Goal: Task Accomplishment & Management: Complete application form

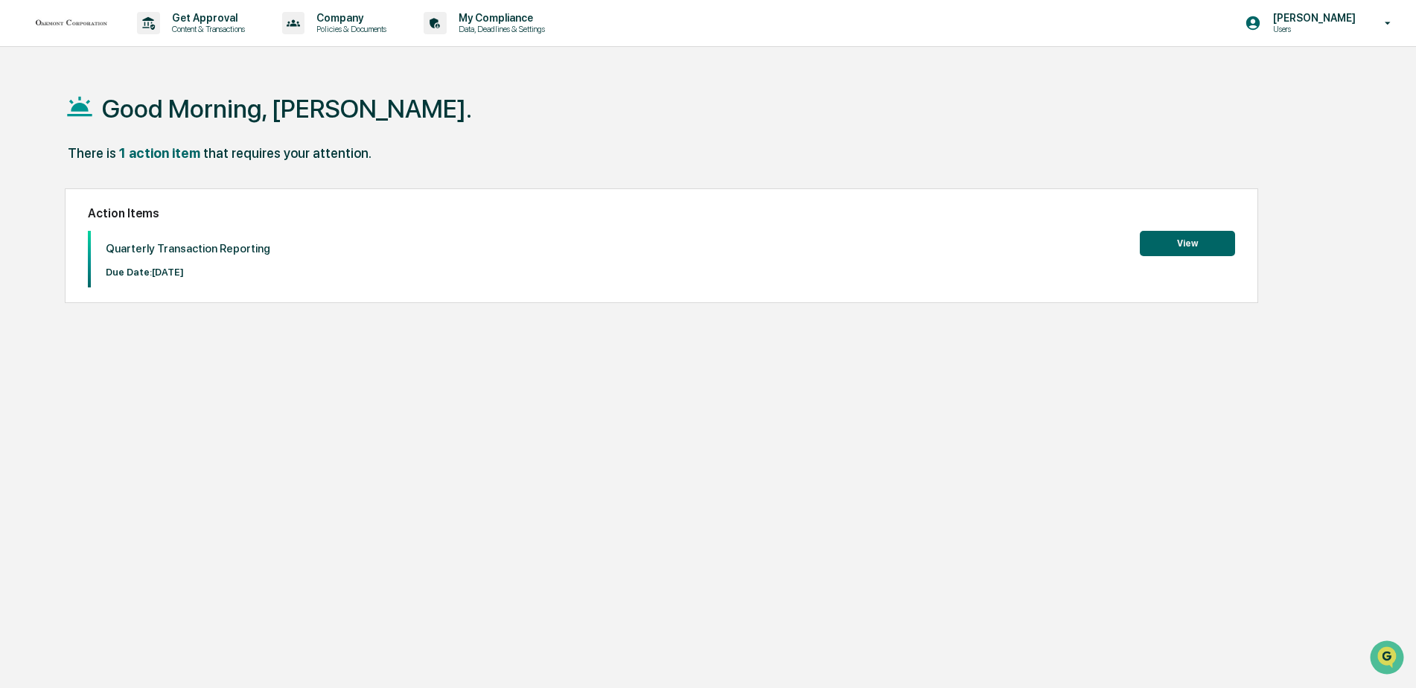
click at [1166, 236] on button "View" at bounding box center [1187, 243] width 95 height 25
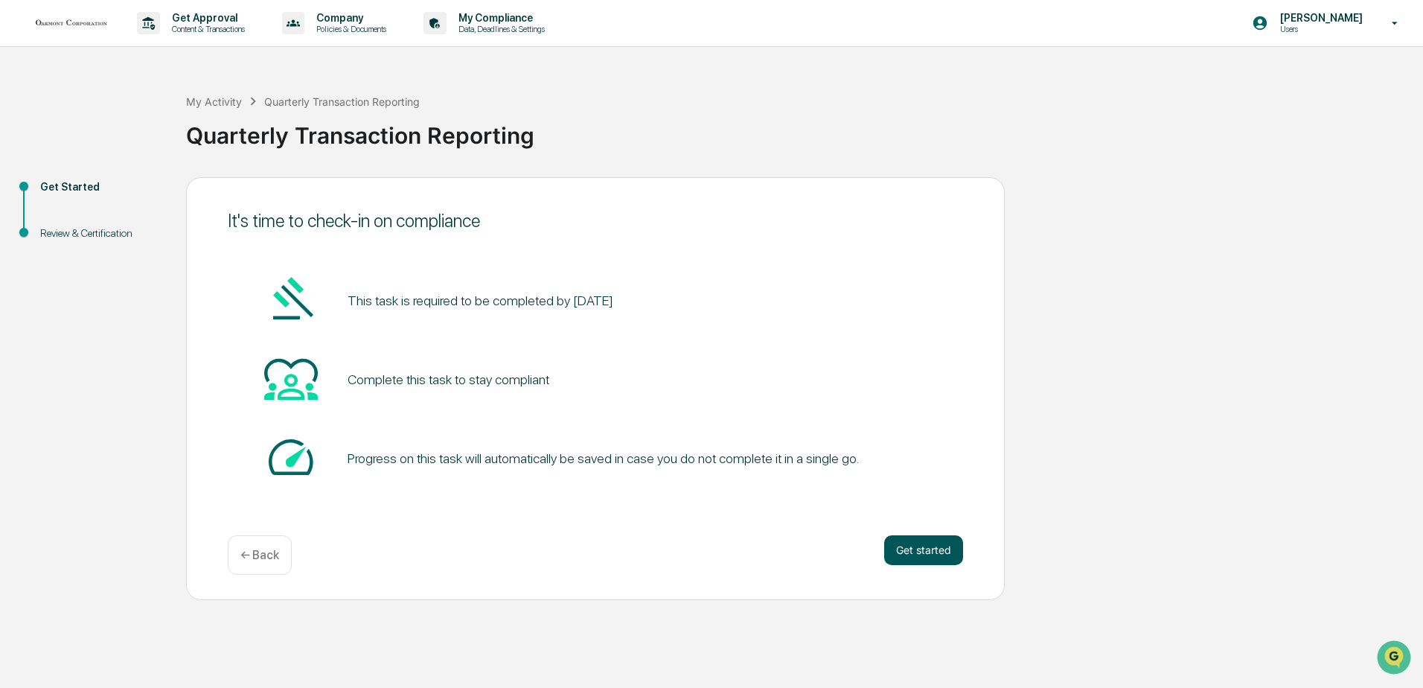
click at [911, 549] on button "Get started" at bounding box center [923, 550] width 79 height 30
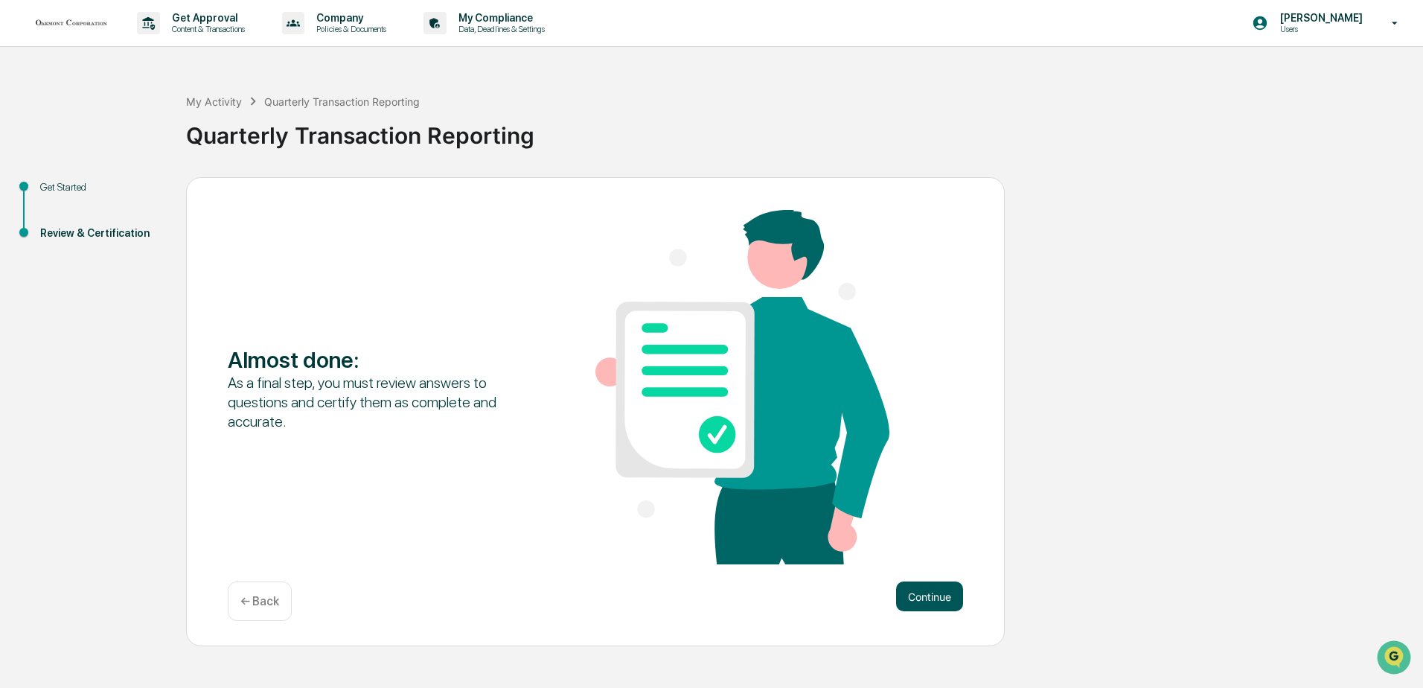
click at [914, 590] on button "Continue" at bounding box center [929, 596] width 67 height 30
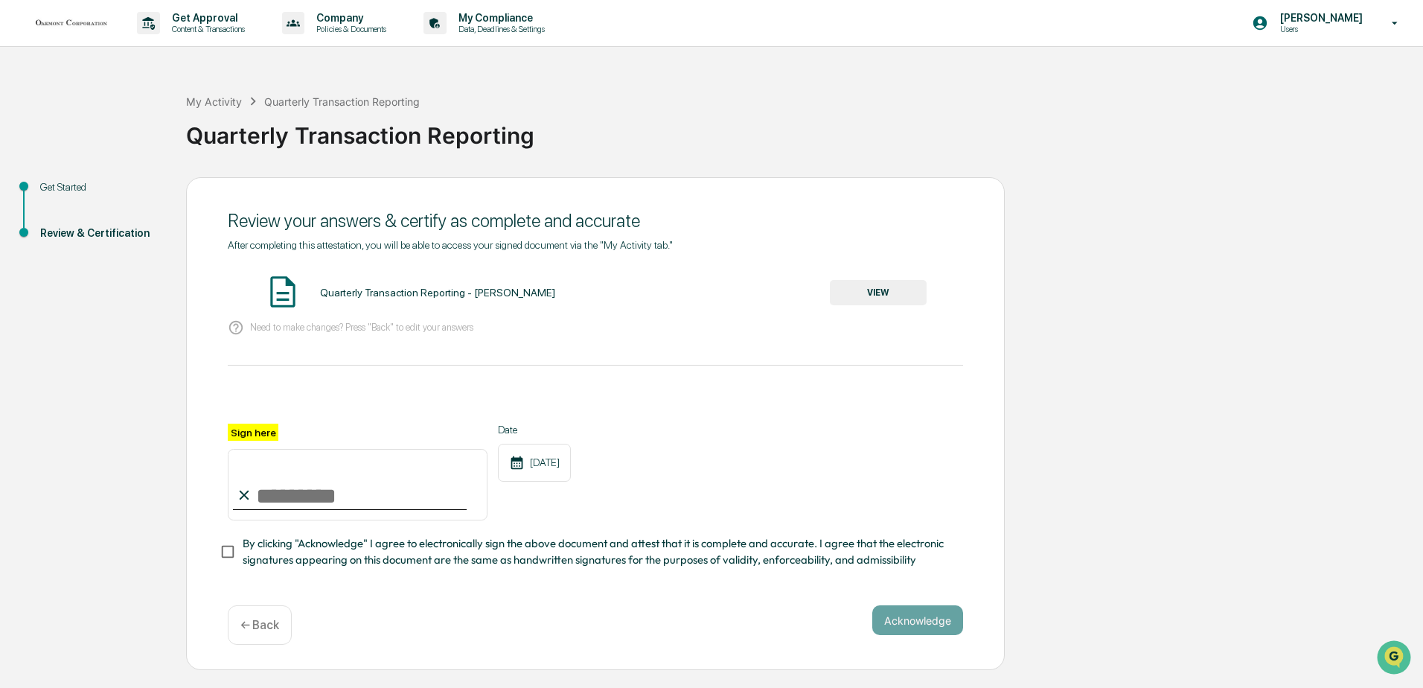
click at [877, 287] on button "VIEW" at bounding box center [878, 292] width 97 height 25
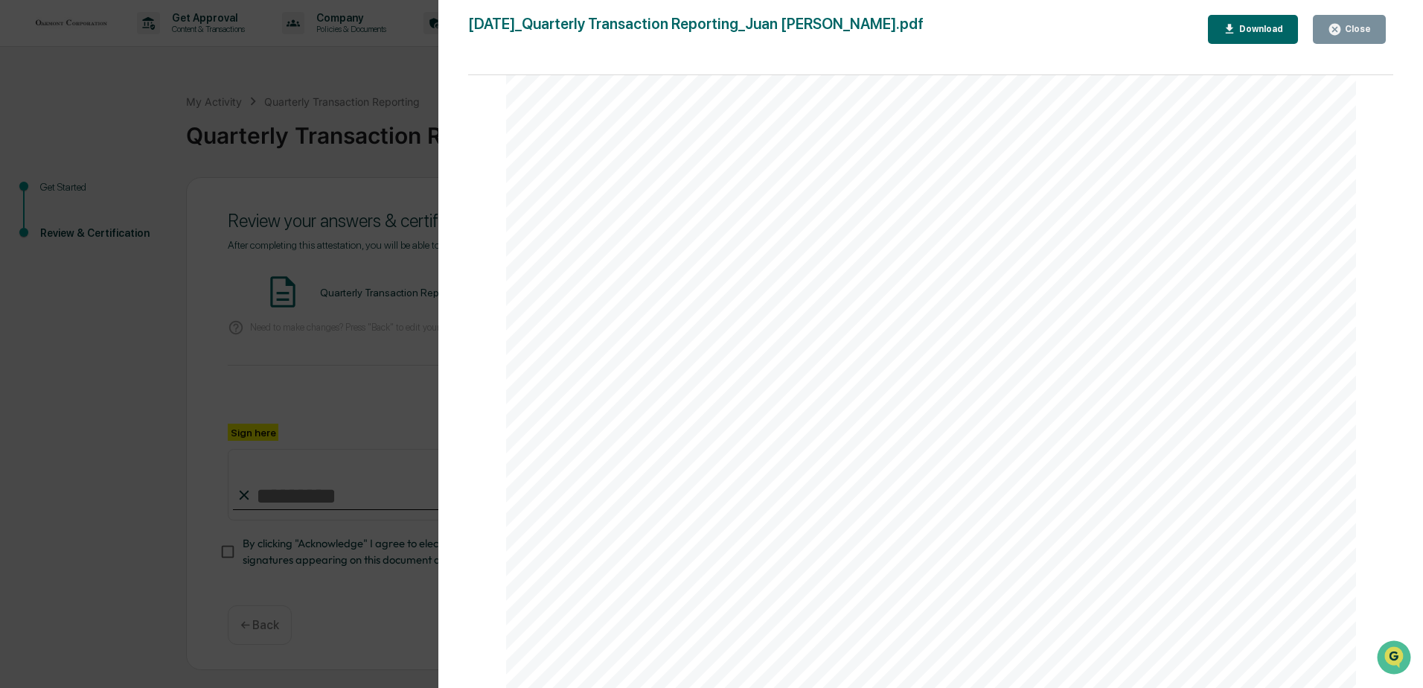
scroll to position [29, 0]
click at [1337, 33] on icon "button" at bounding box center [1335, 29] width 11 height 11
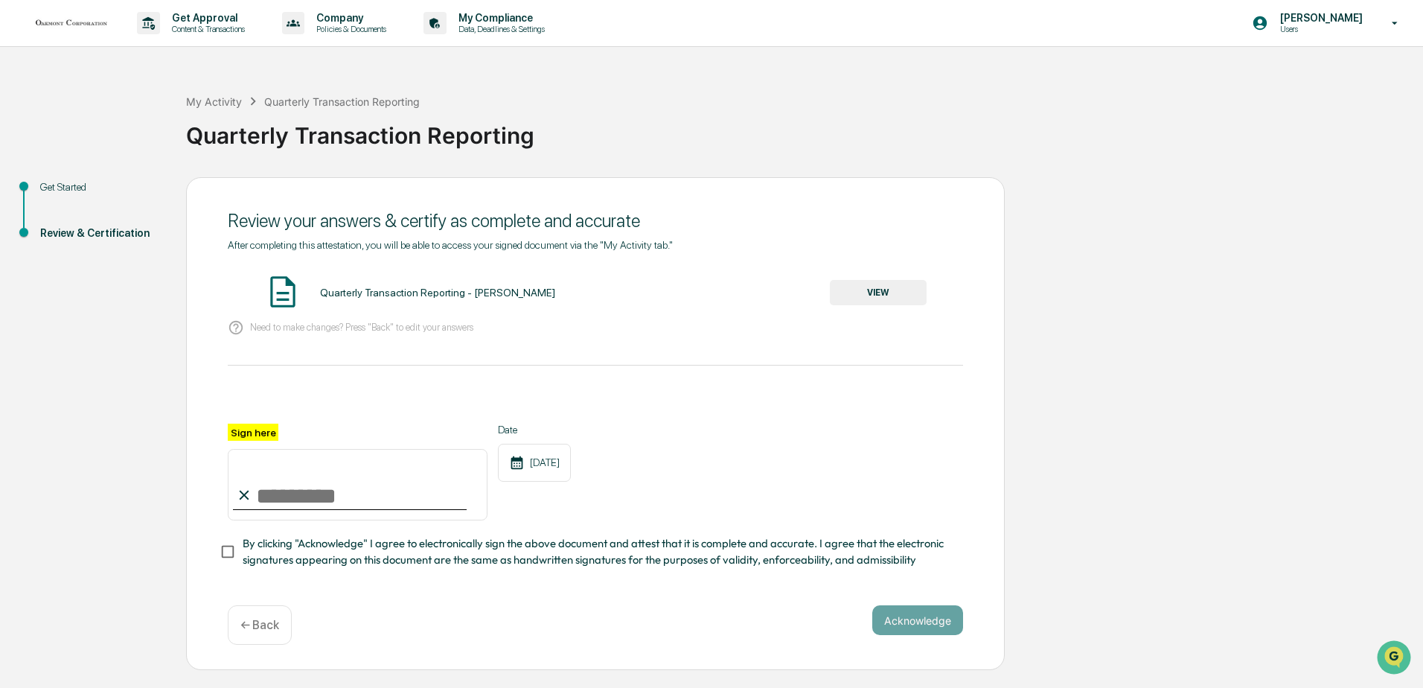
click at [310, 492] on input "Sign here" at bounding box center [358, 484] width 260 height 71
type input "*"
click at [449, 485] on input "**********" at bounding box center [358, 484] width 260 height 71
type input "**********"
click at [598, 520] on div "**********" at bounding box center [596, 472] width 736 height 97
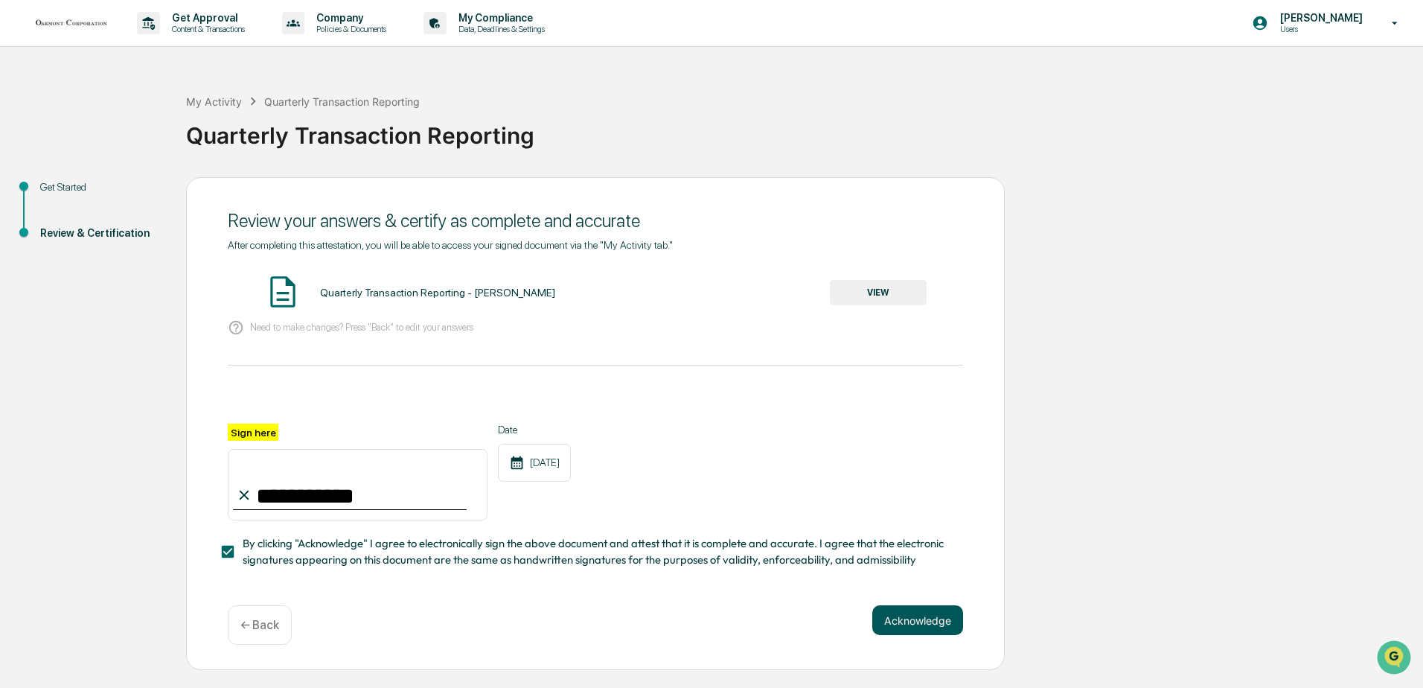
click at [916, 620] on button "Acknowledge" at bounding box center [918, 620] width 91 height 30
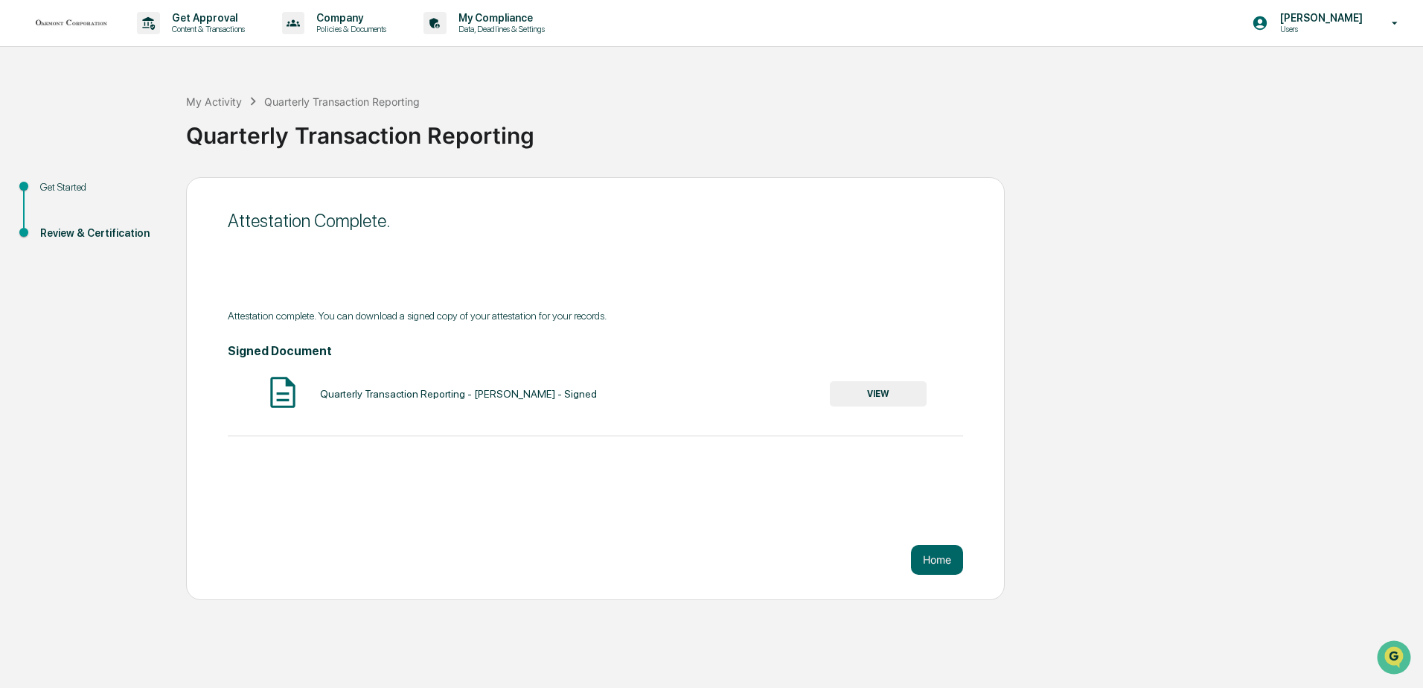
click at [859, 392] on button "VIEW" at bounding box center [878, 393] width 97 height 25
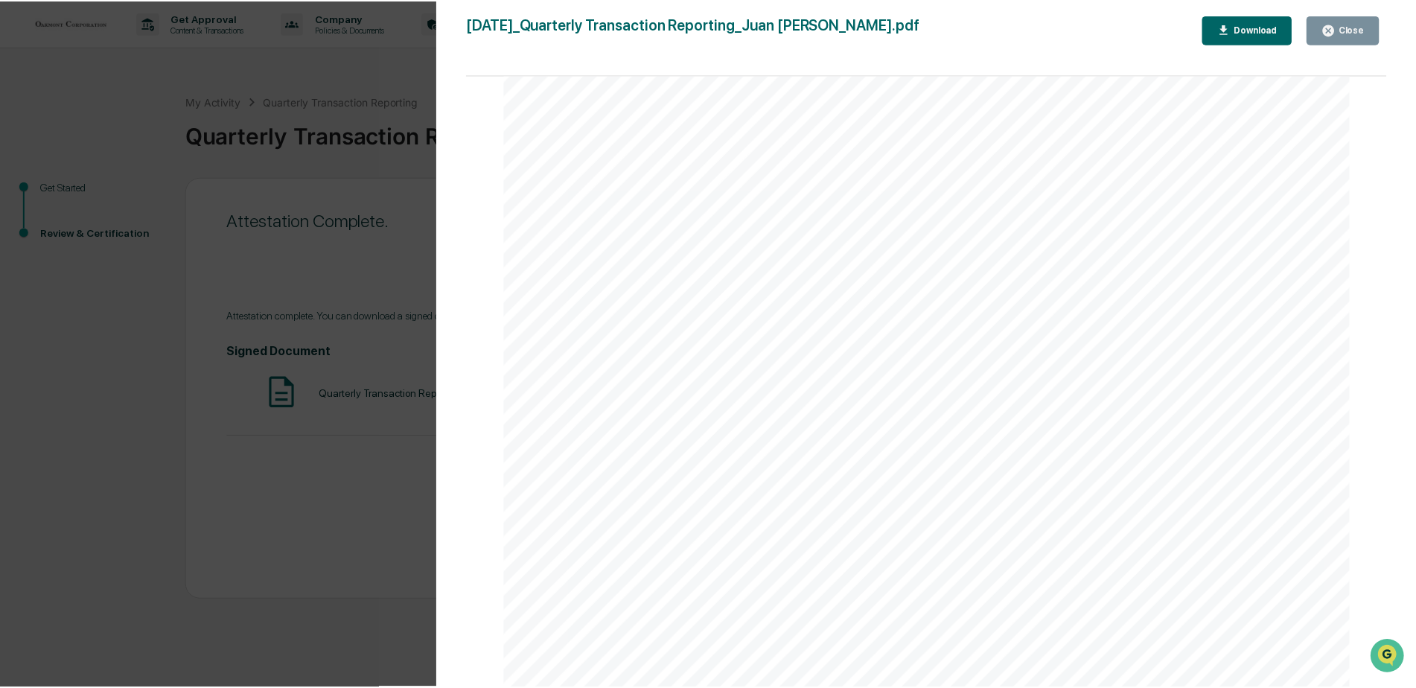
scroll to position [0, 0]
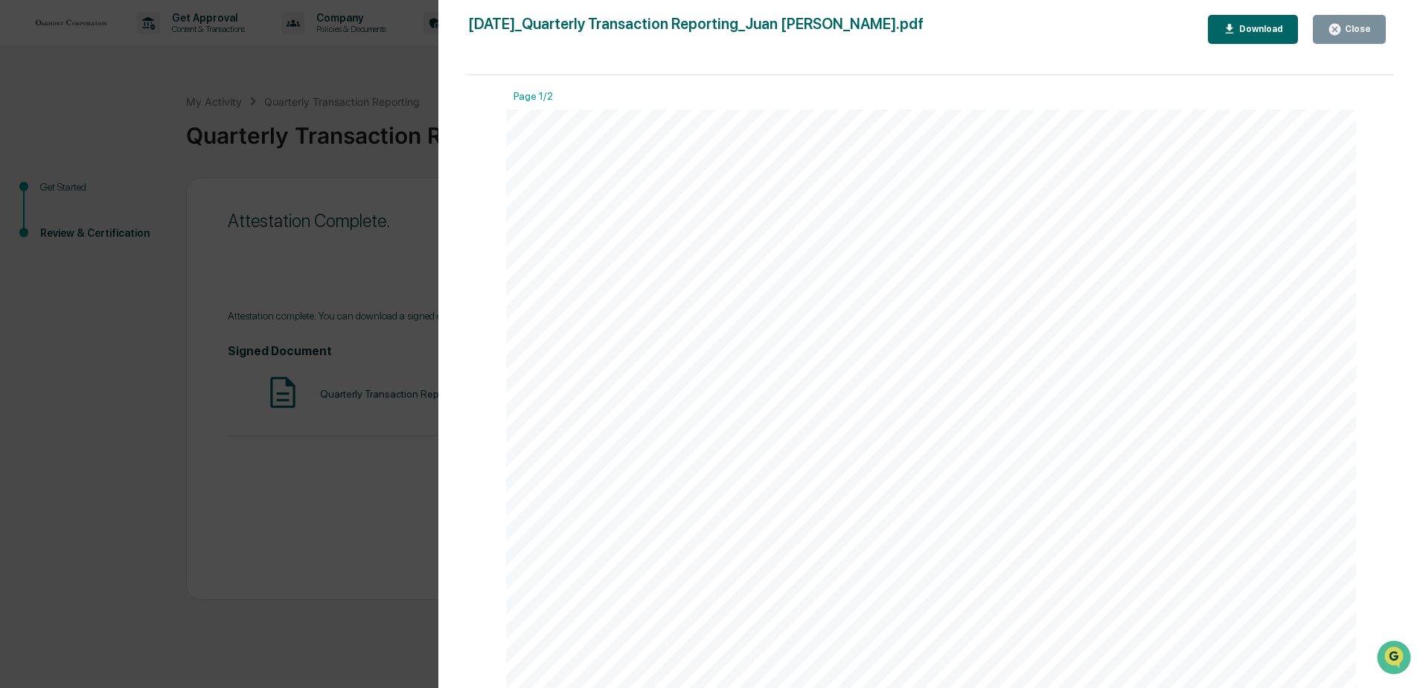
click at [1341, 34] on icon "button" at bounding box center [1335, 29] width 11 height 11
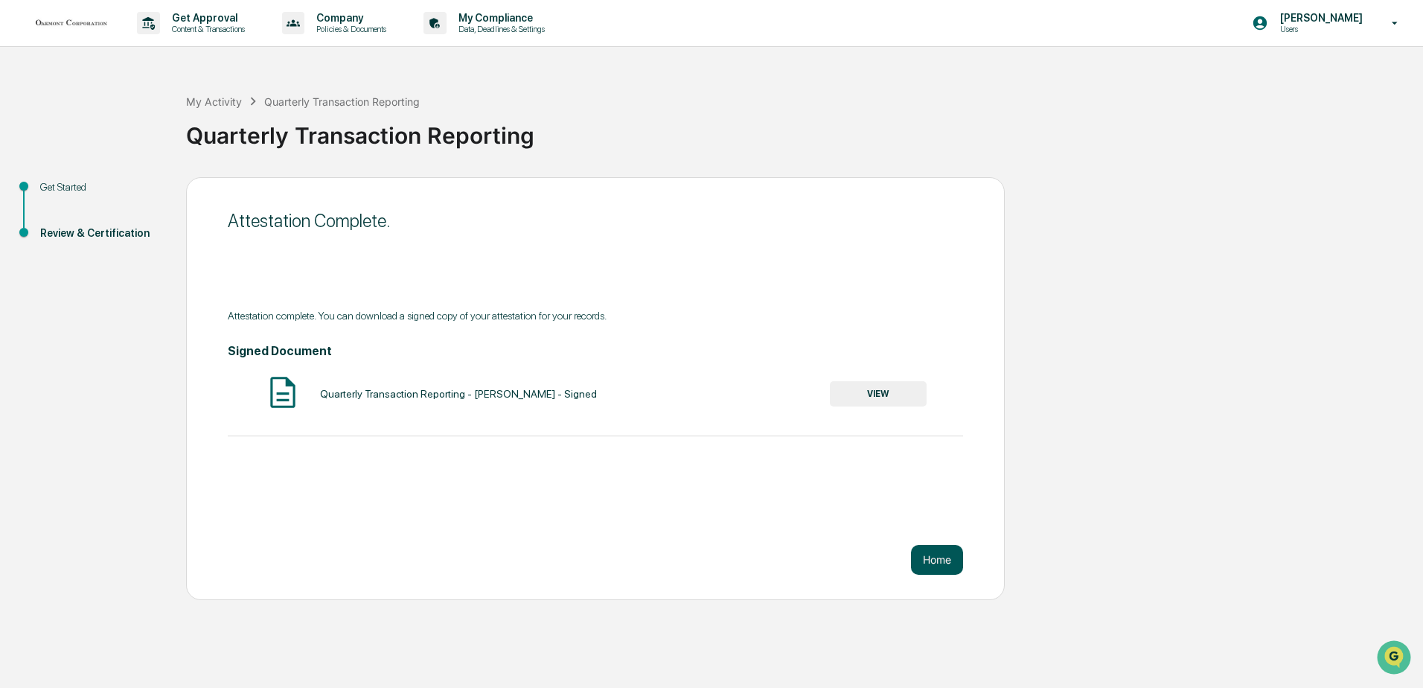
click at [935, 557] on button "Home" at bounding box center [937, 560] width 52 height 30
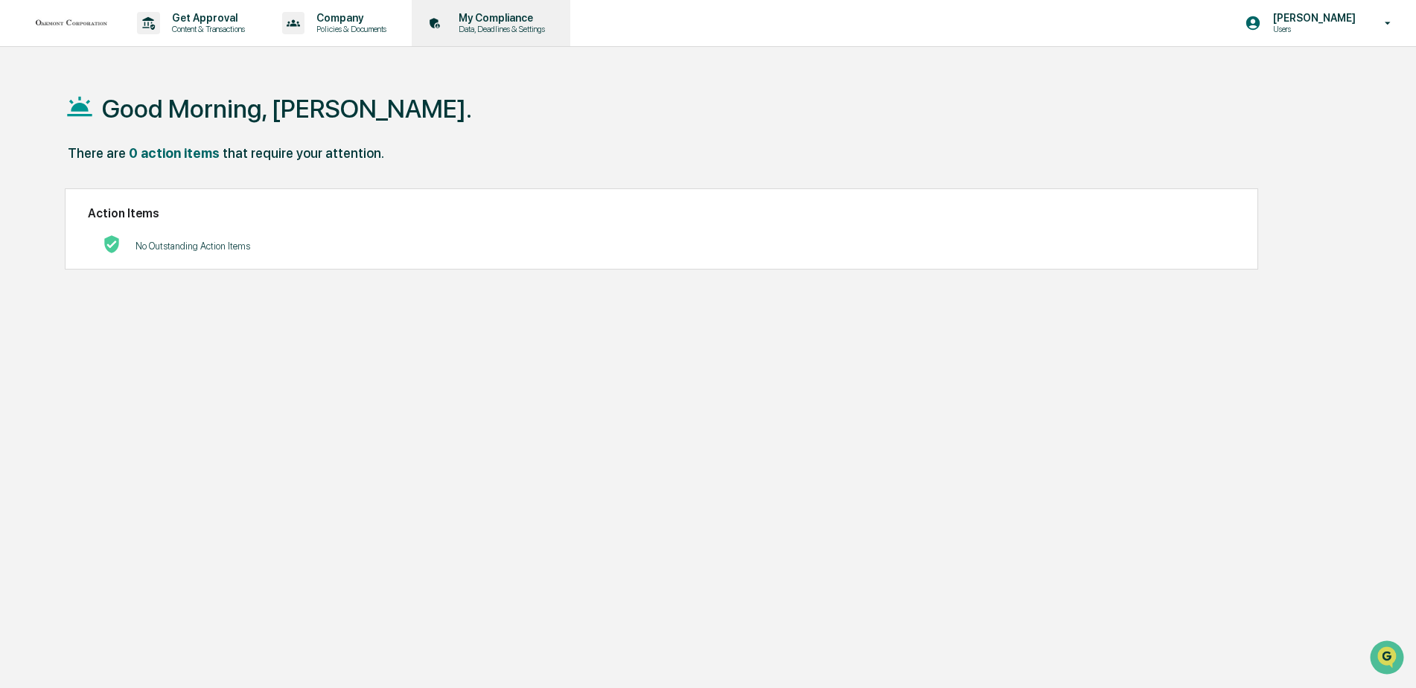
click at [541, 24] on p "Data, Deadlines & Settings" at bounding box center [500, 29] width 106 height 10
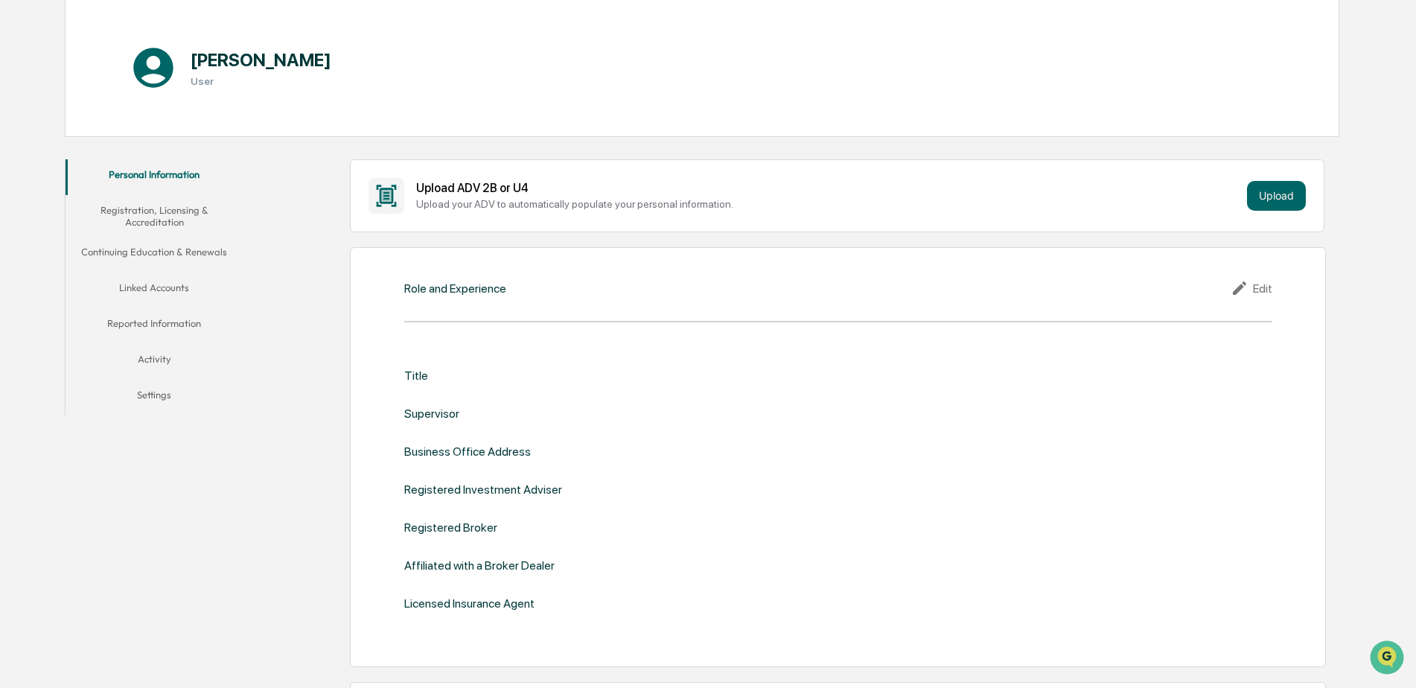
scroll to position [149, 0]
click at [1265, 287] on div "Edit" at bounding box center [1252, 286] width 42 height 18
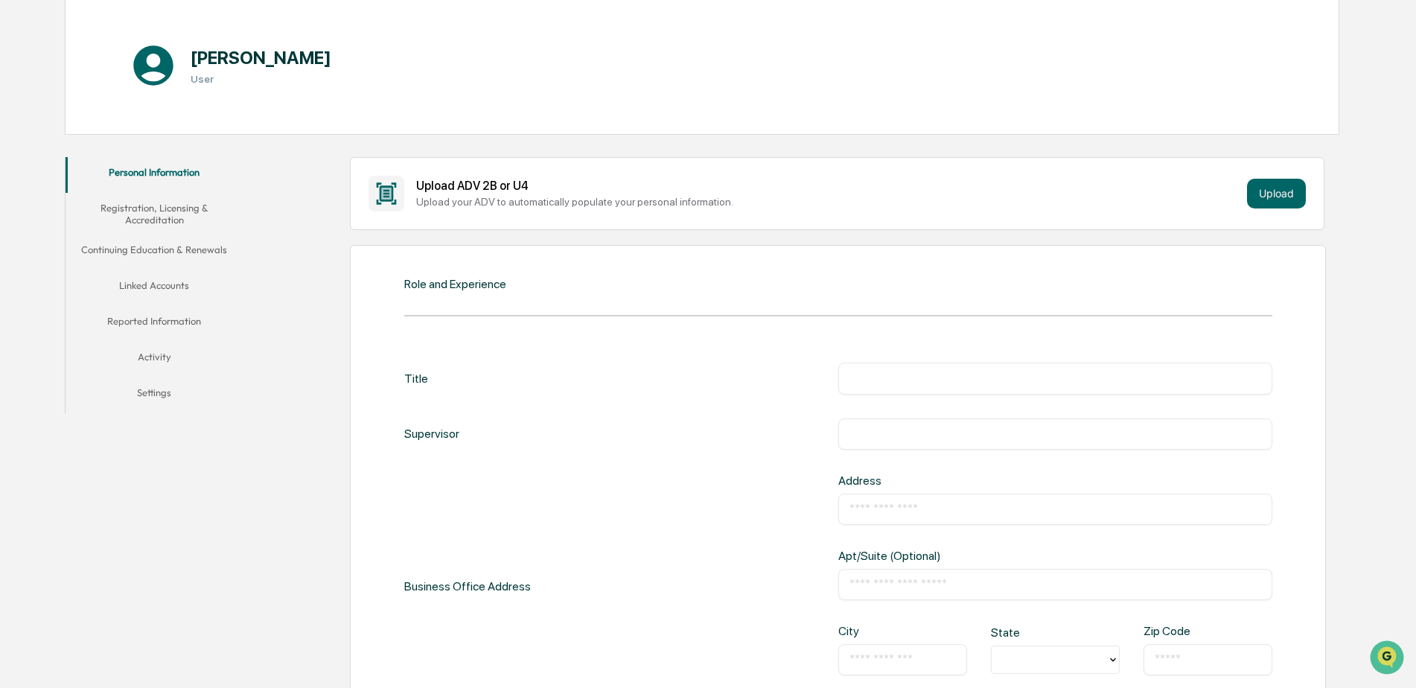
click at [918, 380] on input "text" at bounding box center [1055, 378] width 412 height 15
type input "**********"
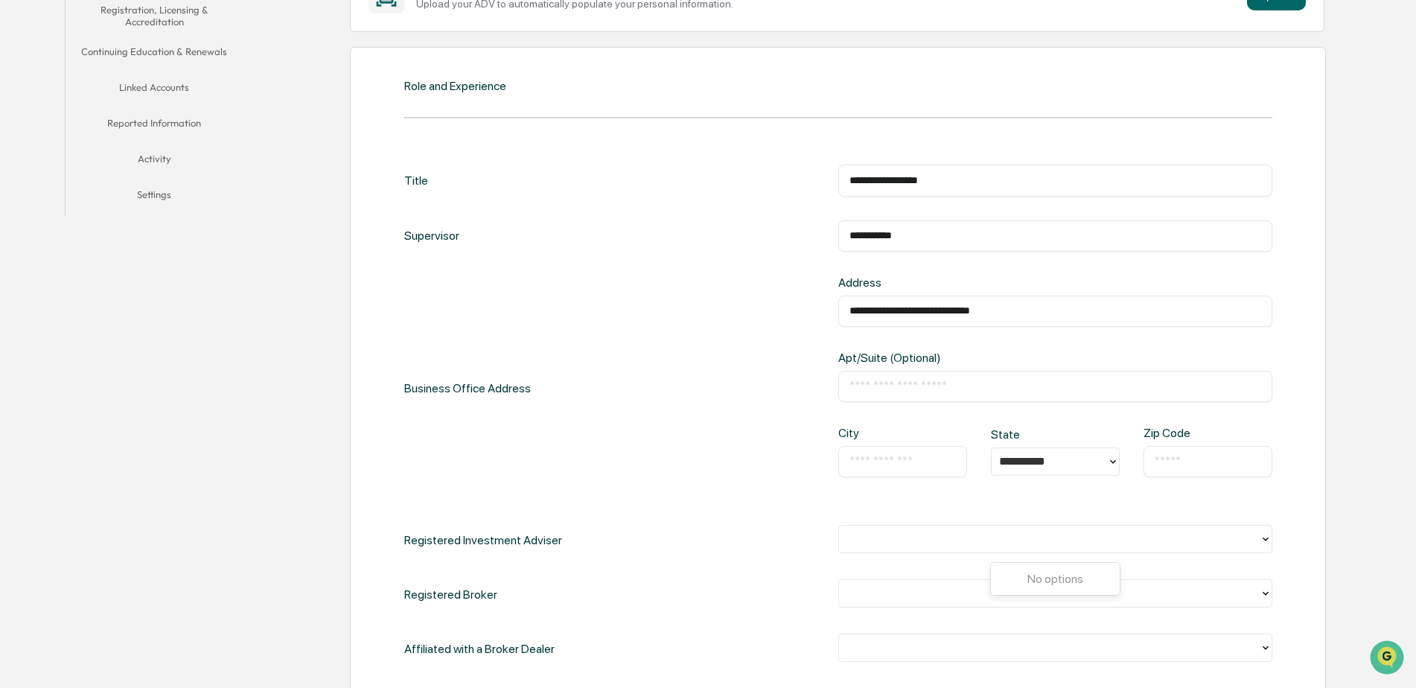
scroll to position [372, 0]
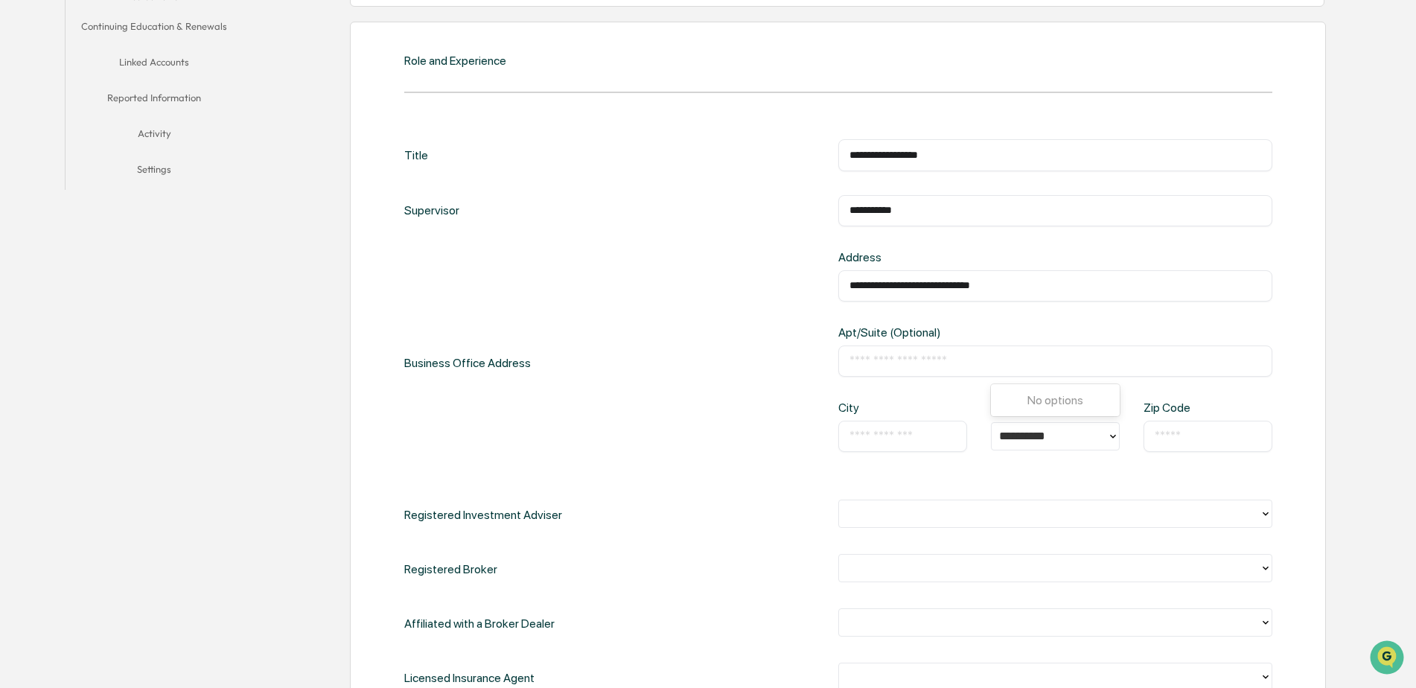
click at [869, 430] on input "text" at bounding box center [902, 436] width 106 height 15
type input "**********"
click at [1228, 438] on input "text" at bounding box center [1208, 436] width 106 height 15
type input "*****"
click at [504, 471] on div "Business Office Address" at bounding box center [467, 363] width 127 height 226
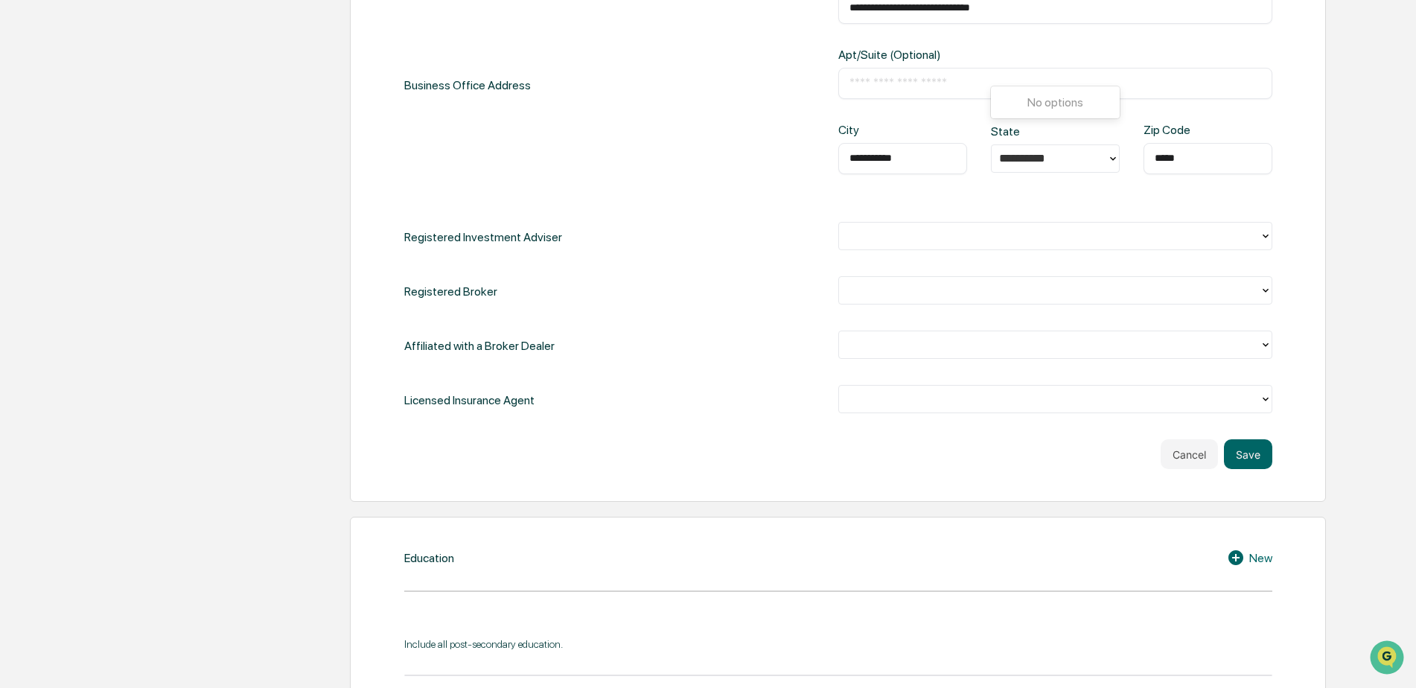
scroll to position [670, 0]
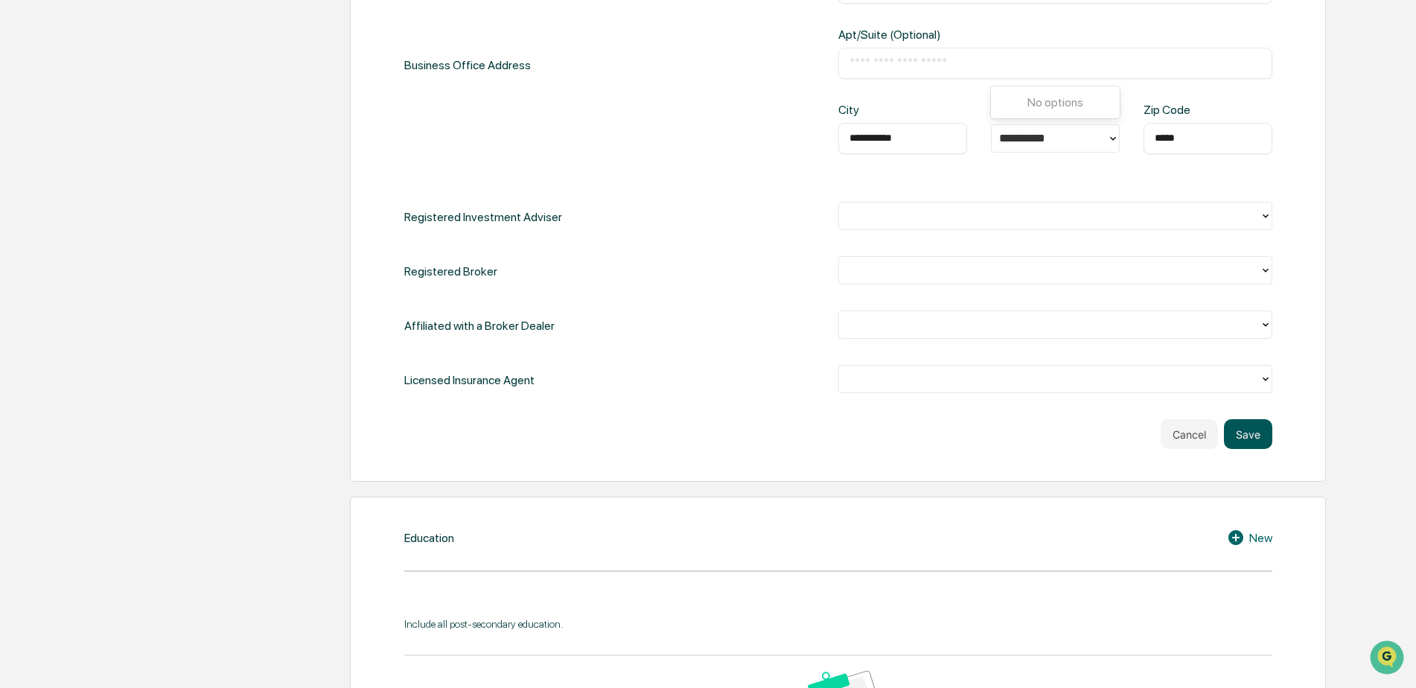
click at [1243, 424] on button "Save" at bounding box center [1248, 434] width 48 height 30
click at [1262, 438] on button "Save" at bounding box center [1248, 434] width 48 height 30
click at [1116, 135] on icon at bounding box center [1113, 139] width 12 height 12
click at [1108, 138] on icon at bounding box center [1113, 139] width 12 height 12
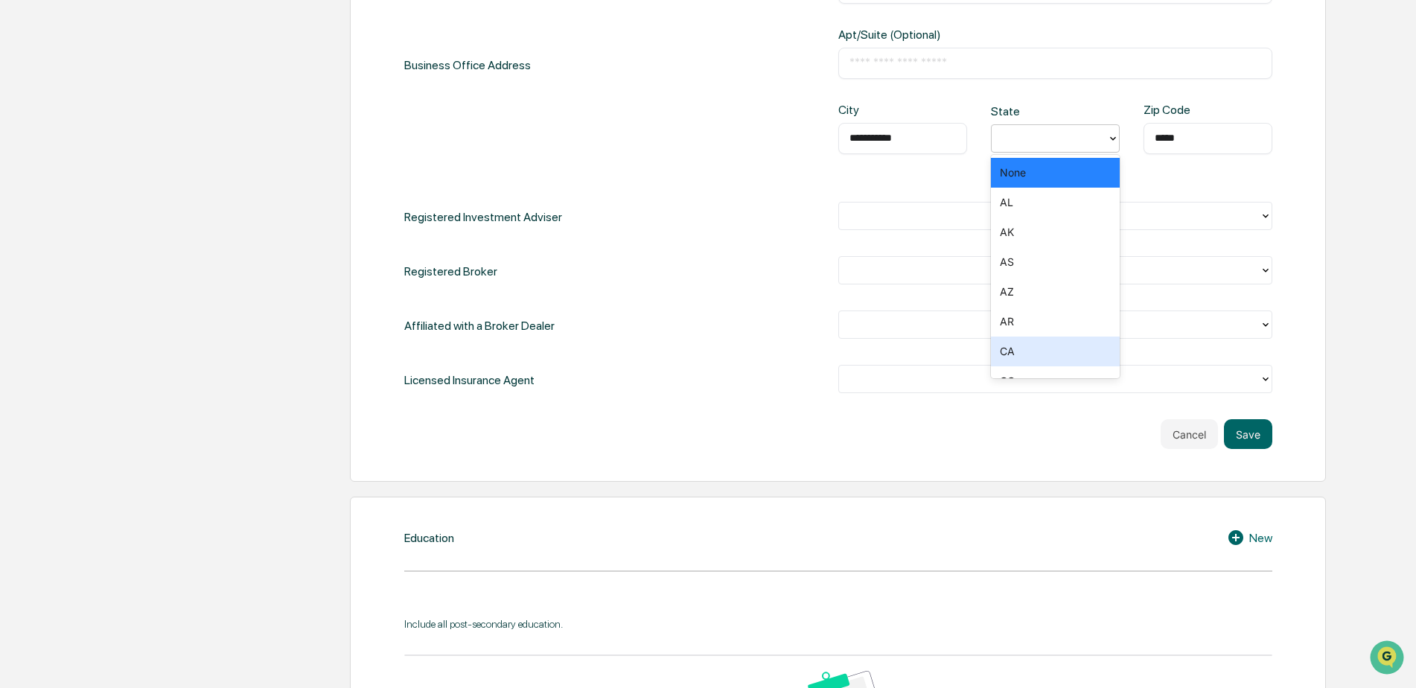
click at [1012, 348] on div "CA" at bounding box center [1055, 351] width 129 height 30
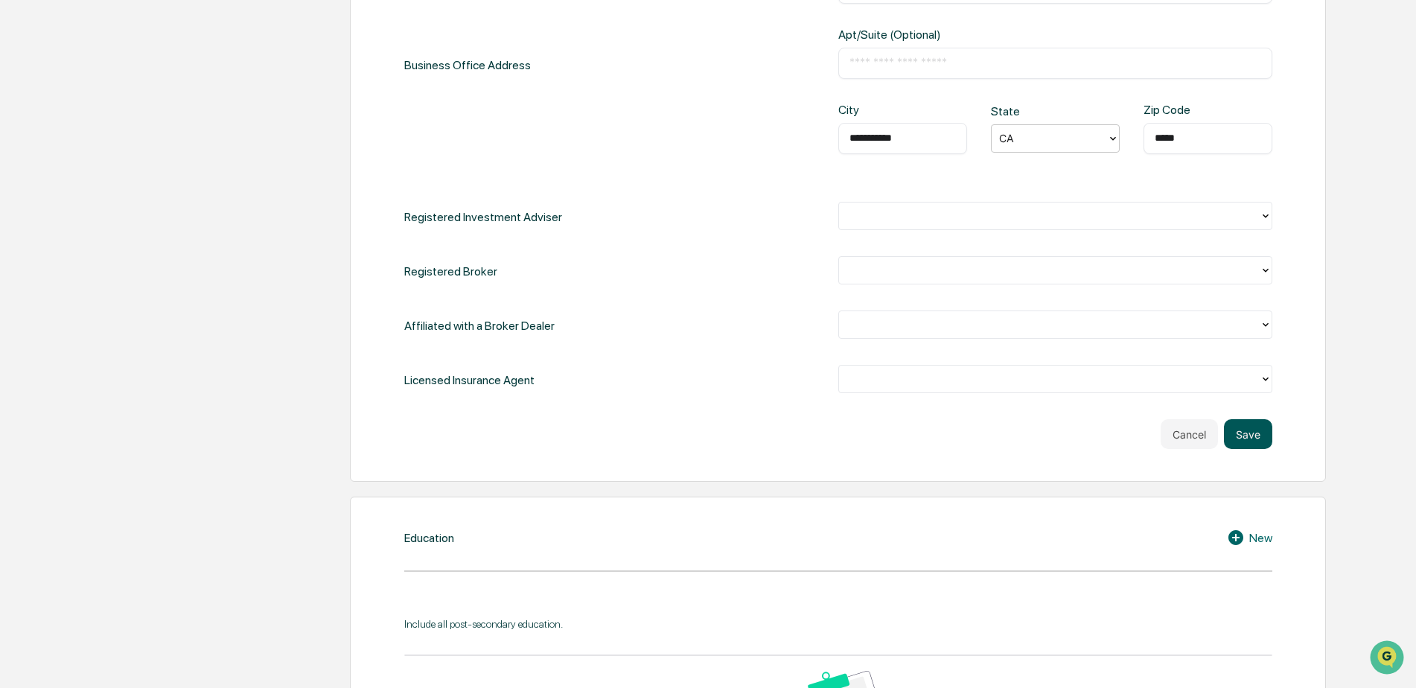
click at [1247, 434] on button "Save" at bounding box center [1248, 434] width 48 height 30
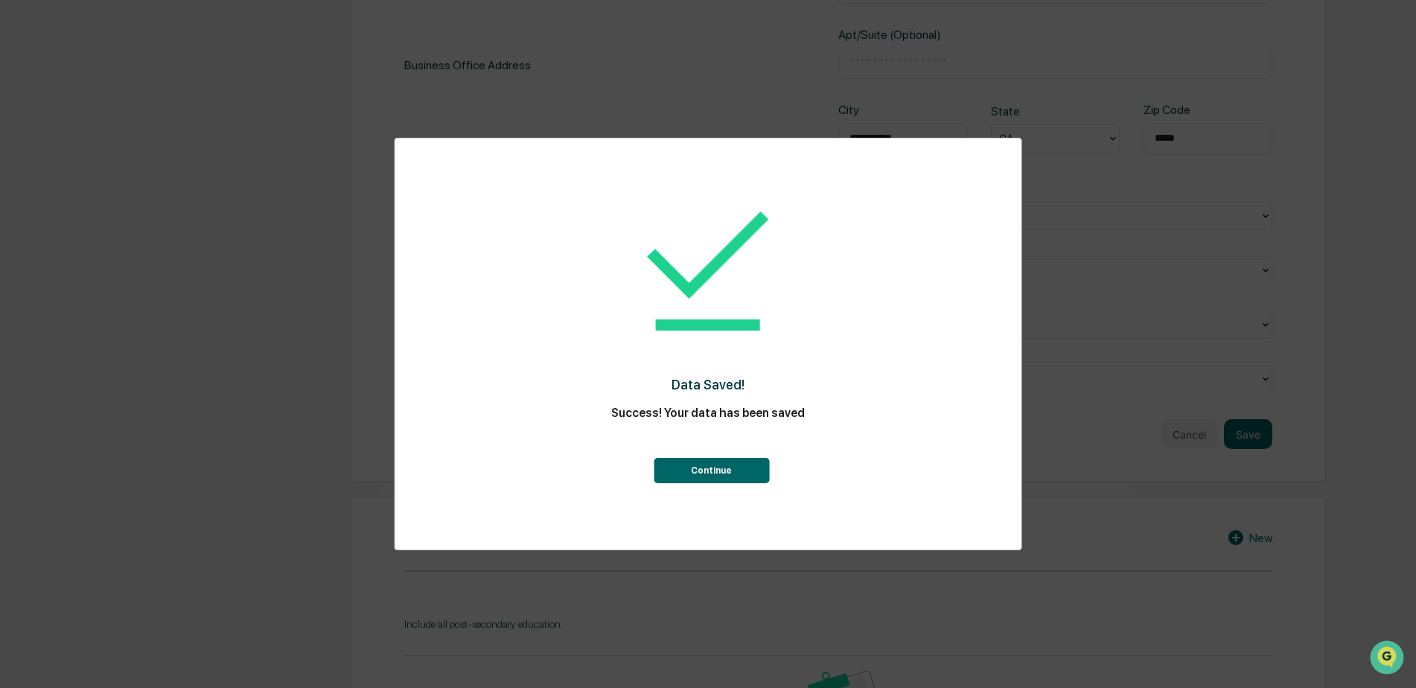
click at [717, 466] on button "Continue" at bounding box center [711, 470] width 115 height 25
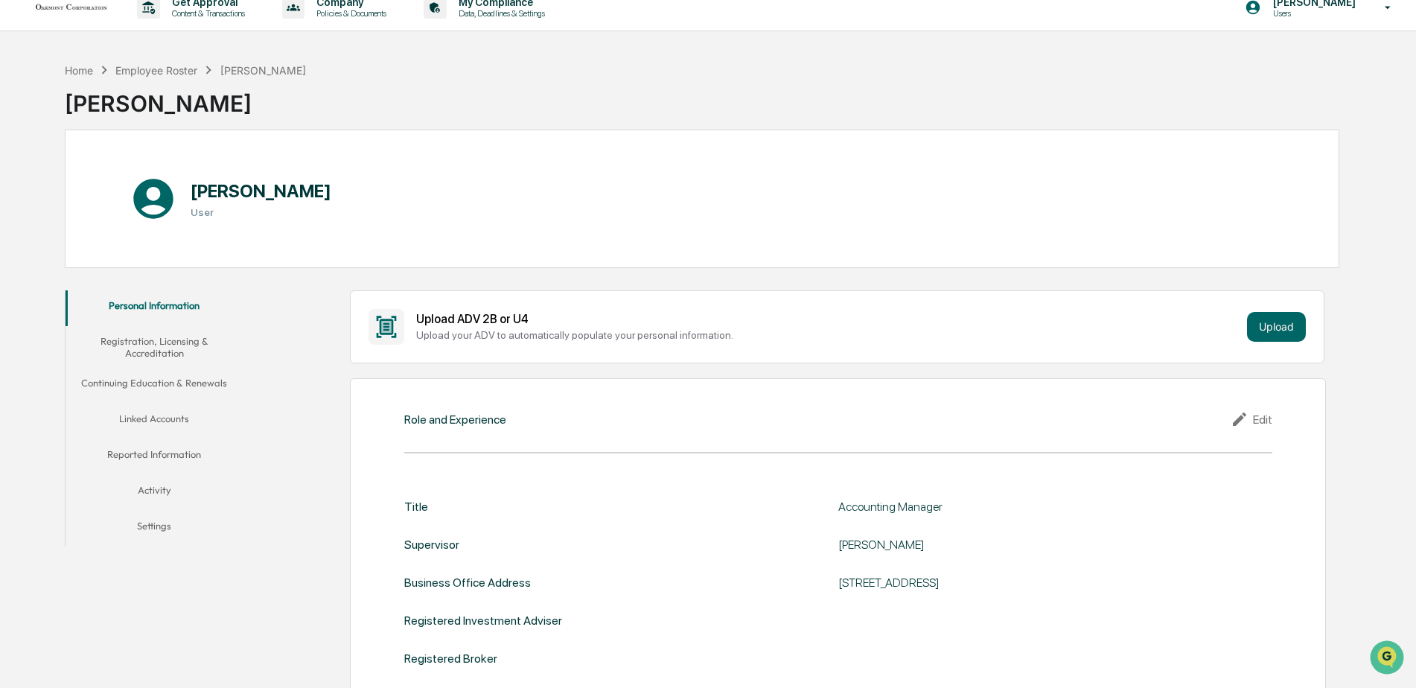
scroll to position [0, 0]
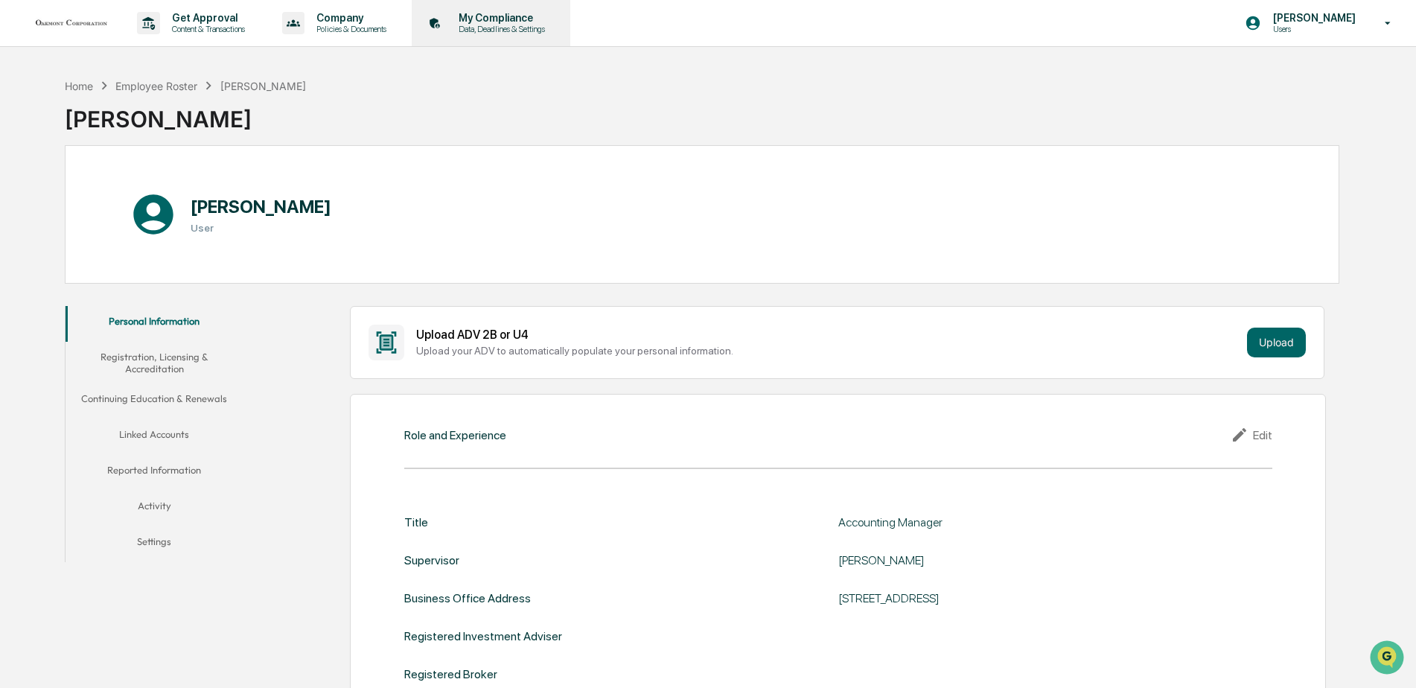
click at [473, 23] on p "My Compliance" at bounding box center [500, 18] width 106 height 12
click at [76, 22] on img at bounding box center [71, 22] width 71 height 11
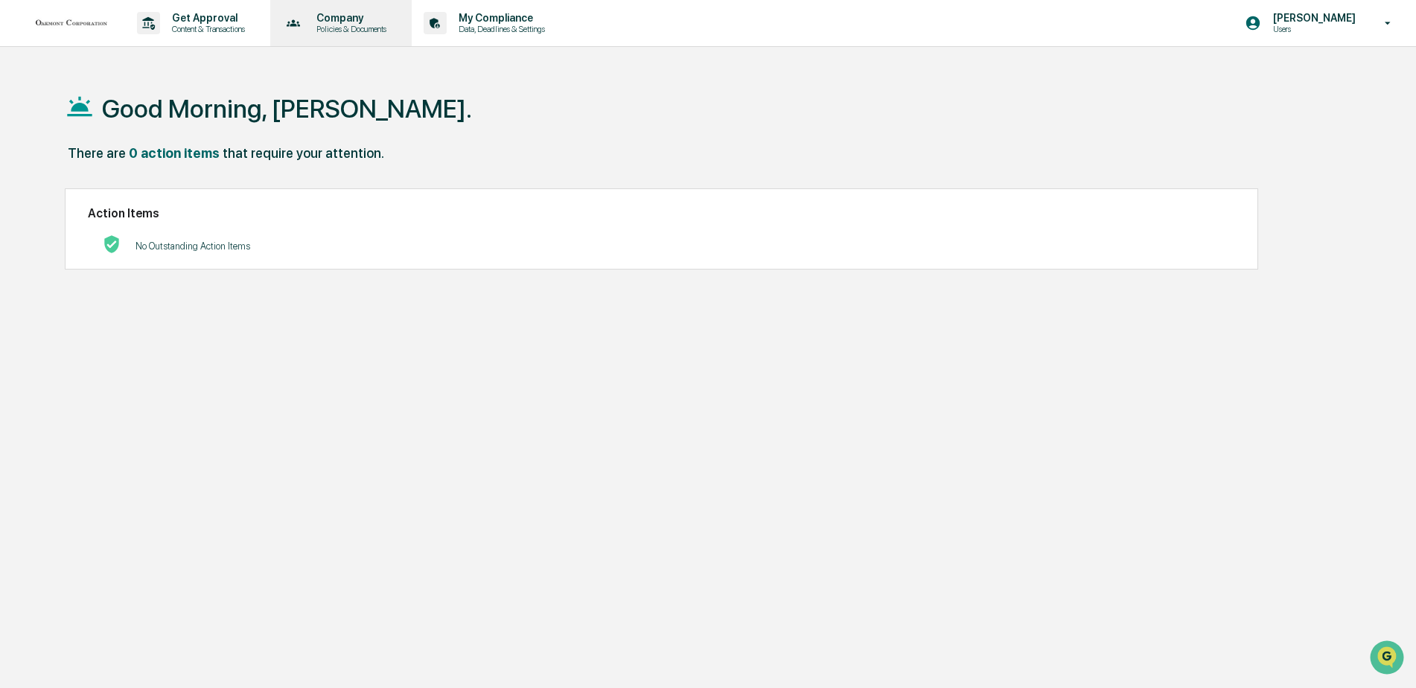
click at [394, 26] on p "Policies & Documents" at bounding box center [348, 29] width 89 height 10
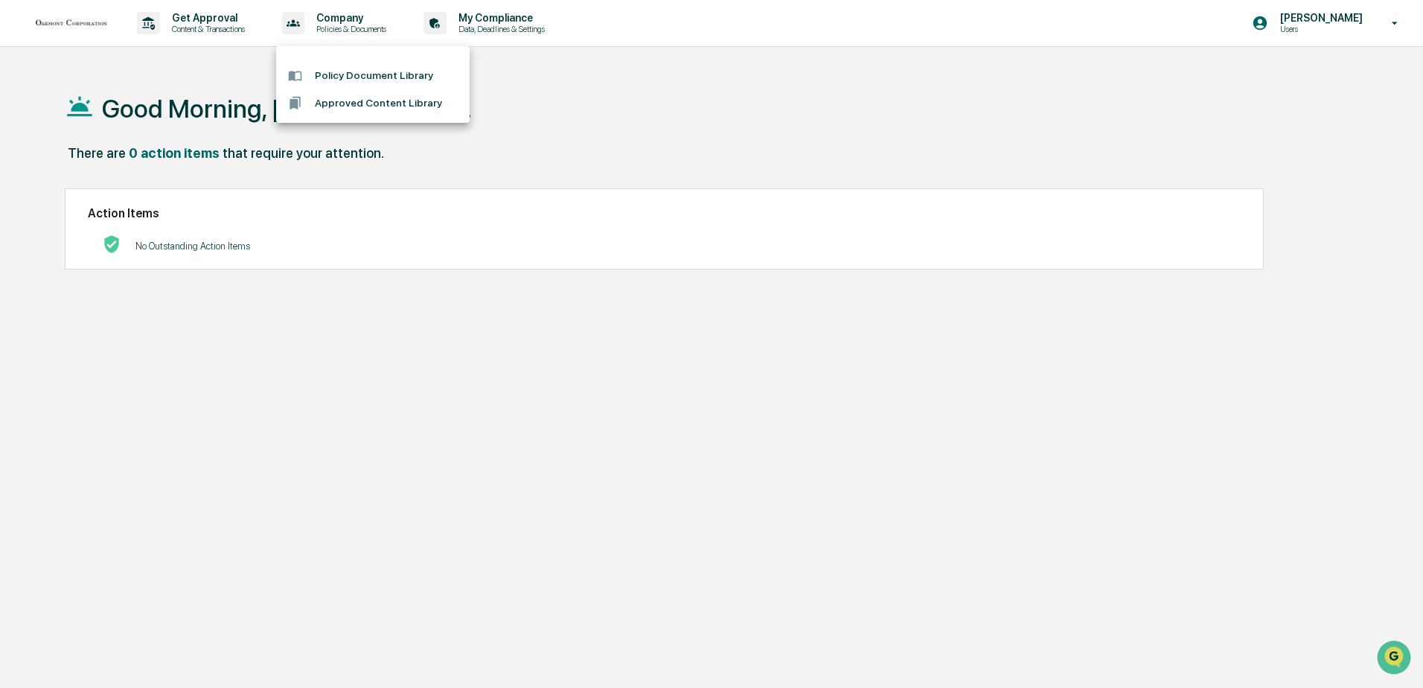
click at [532, 28] on div at bounding box center [711, 344] width 1423 height 688
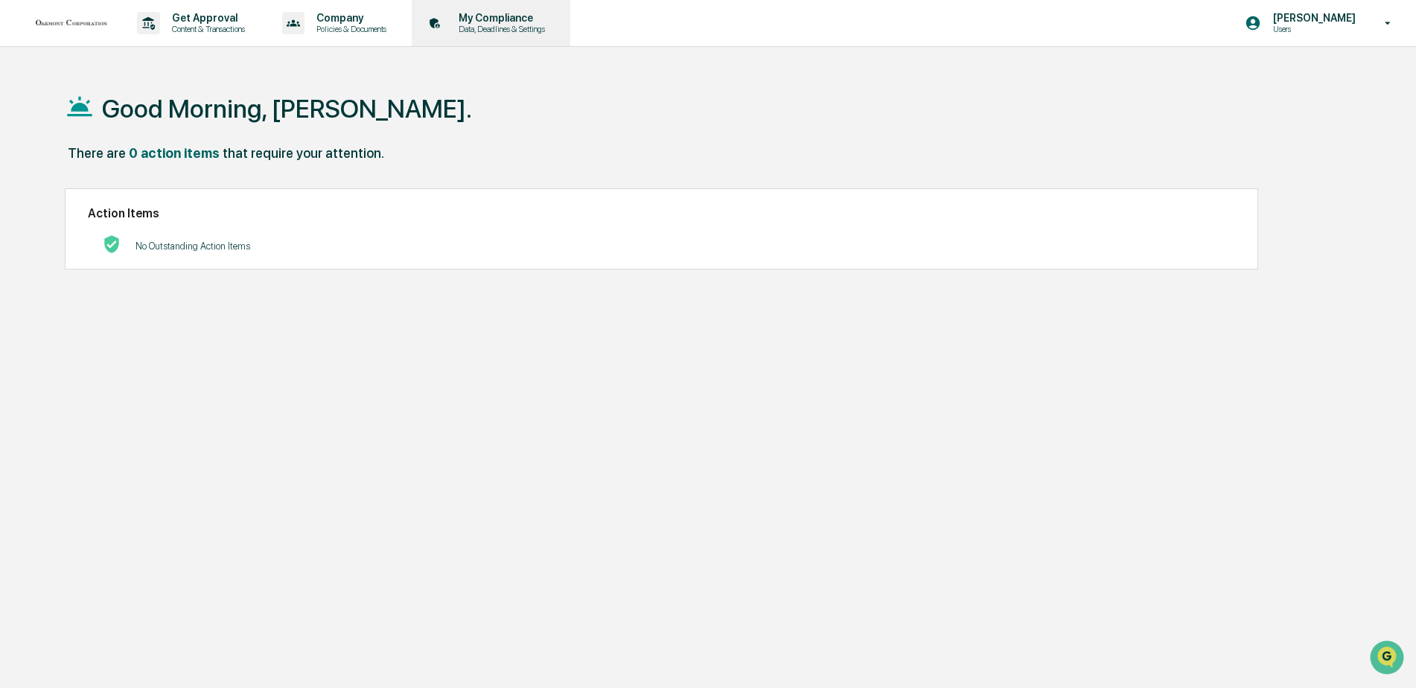
click at [538, 16] on p "My Compliance" at bounding box center [500, 18] width 106 height 12
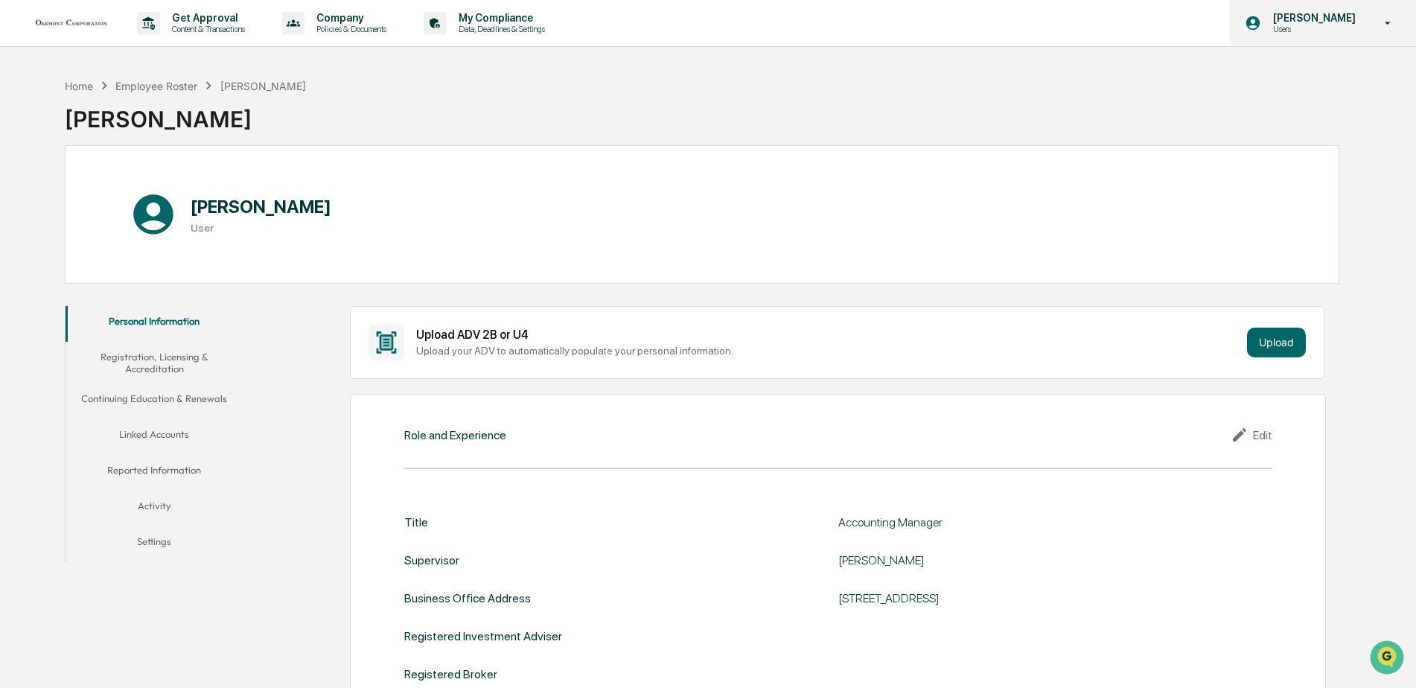
click at [1391, 40] on div "[PERSON_NAME] Users" at bounding box center [1323, 23] width 186 height 46
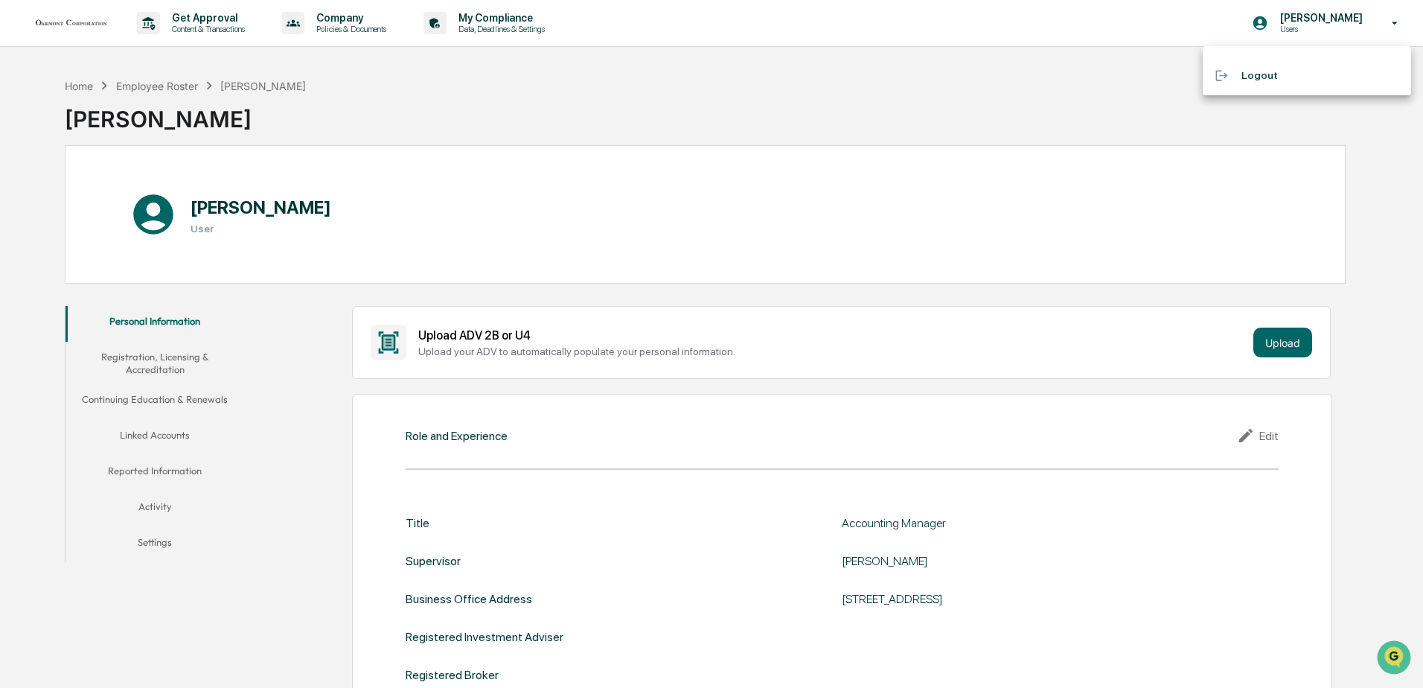
click at [99, 25] on div at bounding box center [711, 344] width 1423 height 688
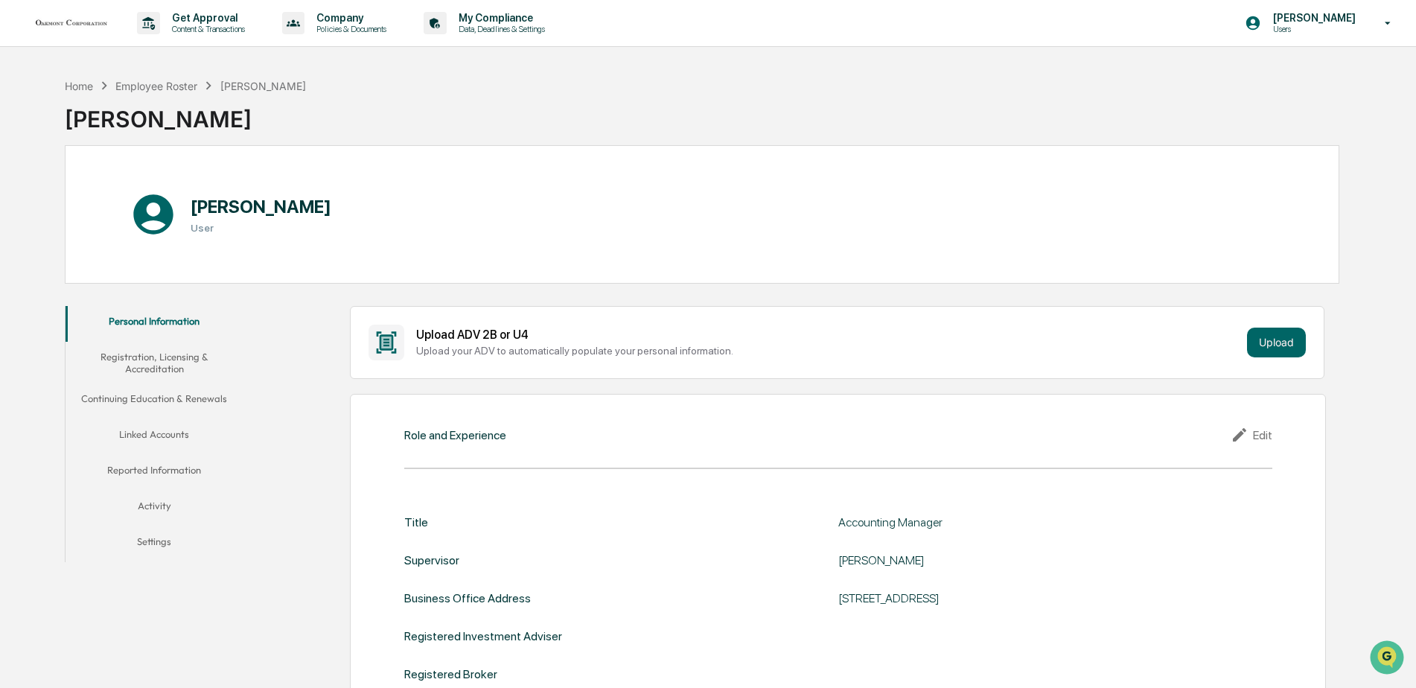
click at [93, 22] on img at bounding box center [71, 22] width 71 height 11
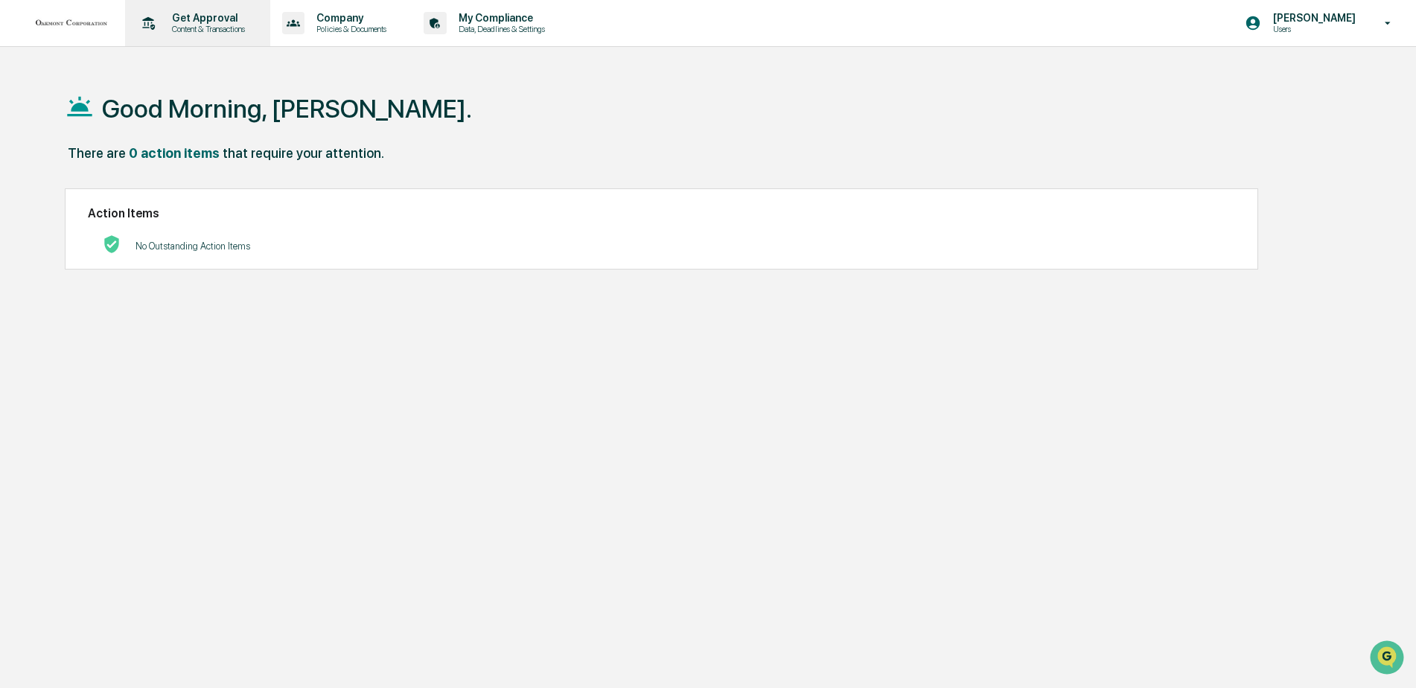
click at [222, 16] on p "Get Approval" at bounding box center [206, 18] width 92 height 12
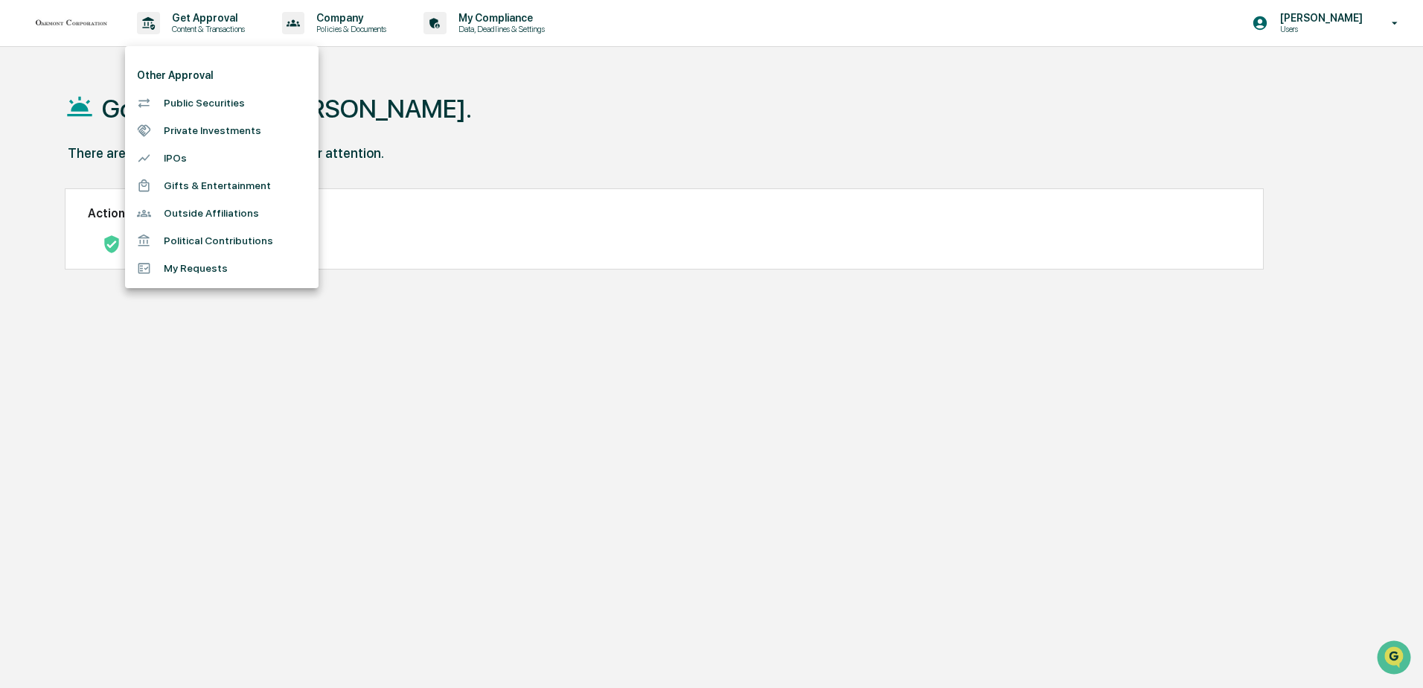
click at [182, 269] on li "My Requests" at bounding box center [222, 269] width 194 height 28
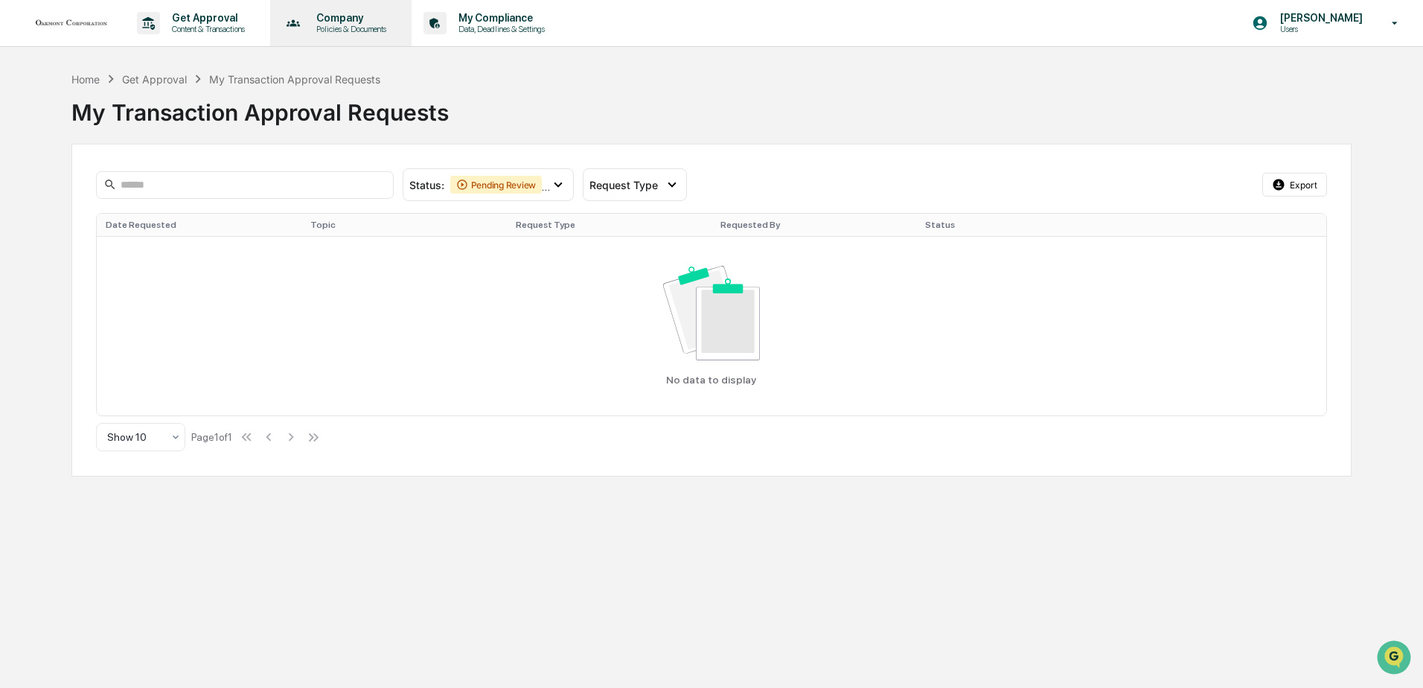
click at [363, 25] on p "Policies & Documents" at bounding box center [348, 29] width 89 height 10
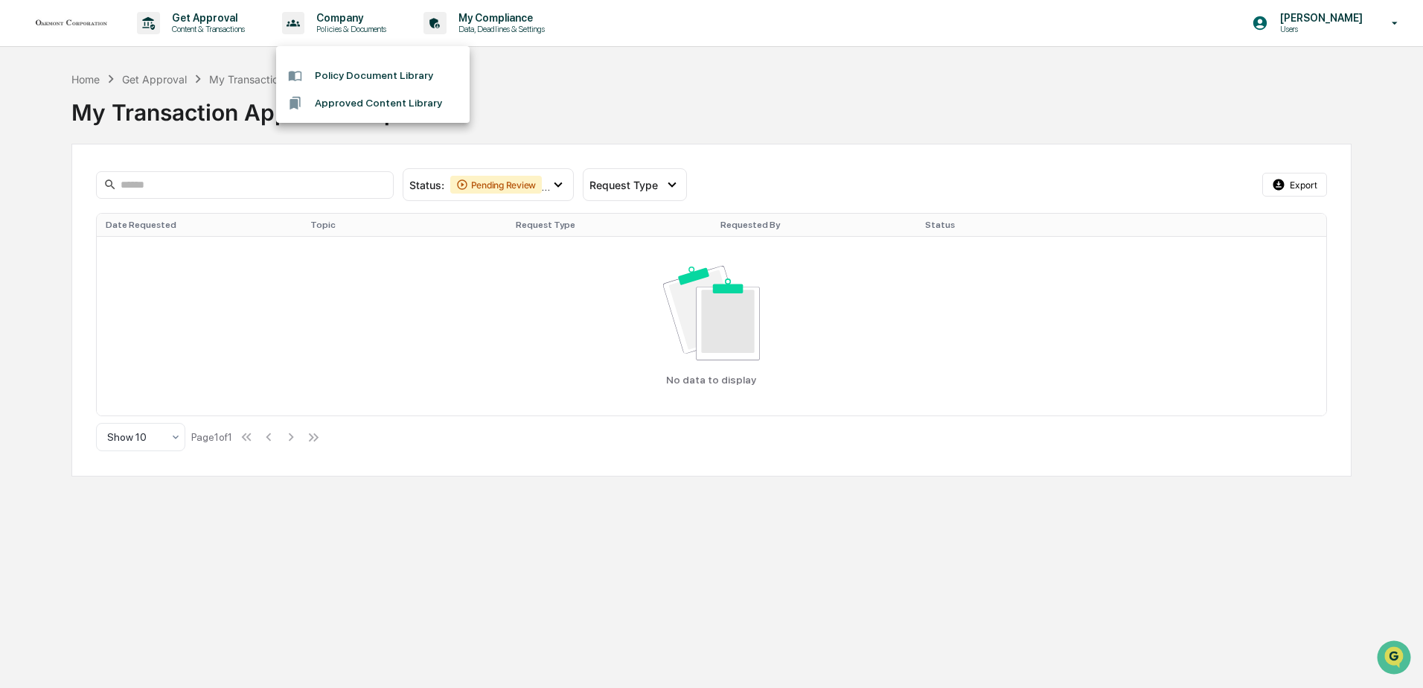
click at [645, 114] on div at bounding box center [711, 344] width 1423 height 688
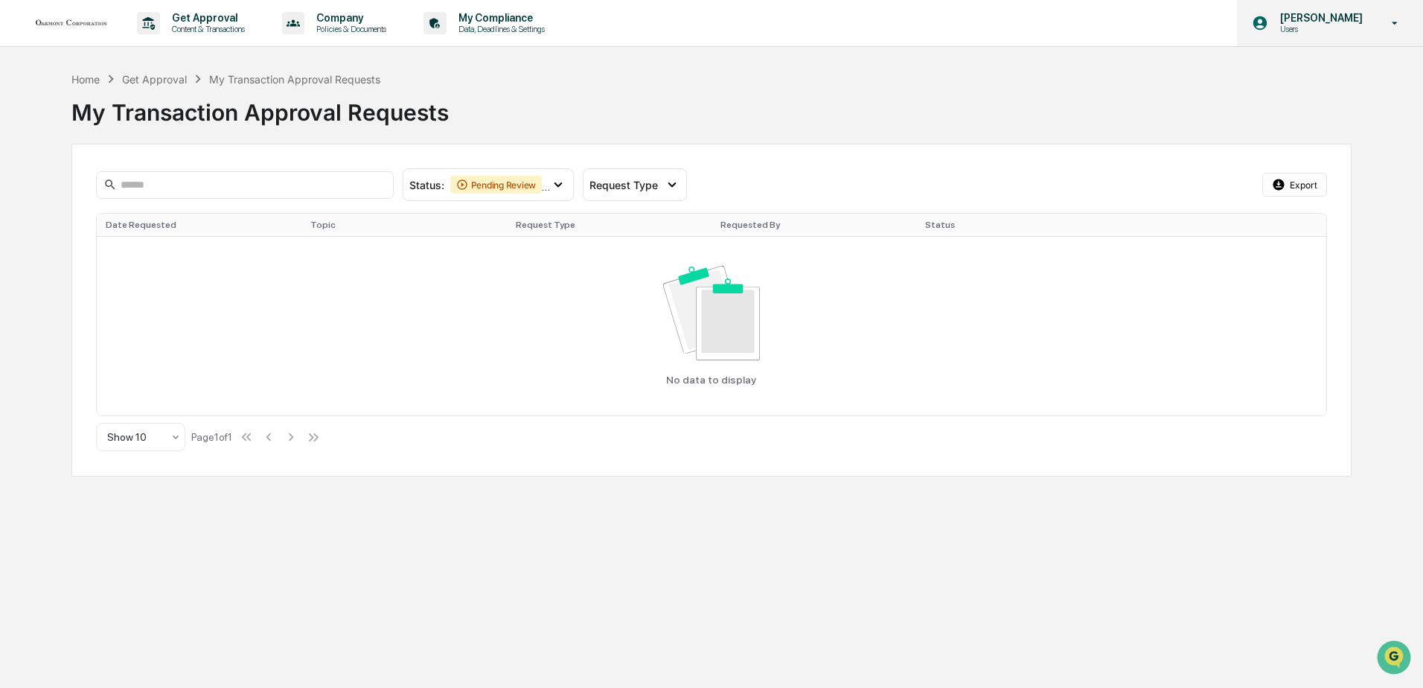
click at [1390, 25] on icon at bounding box center [1395, 23] width 26 height 14
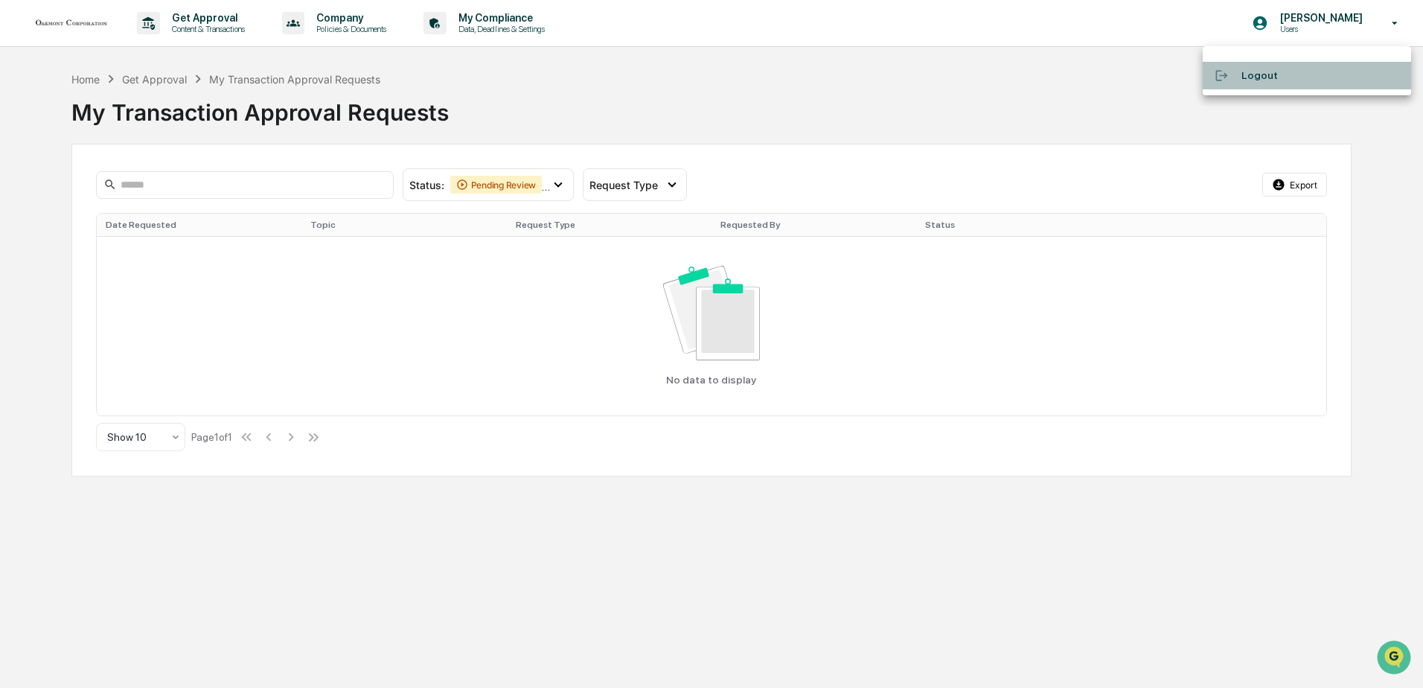
click at [1247, 77] on li "Logout" at bounding box center [1307, 76] width 208 height 28
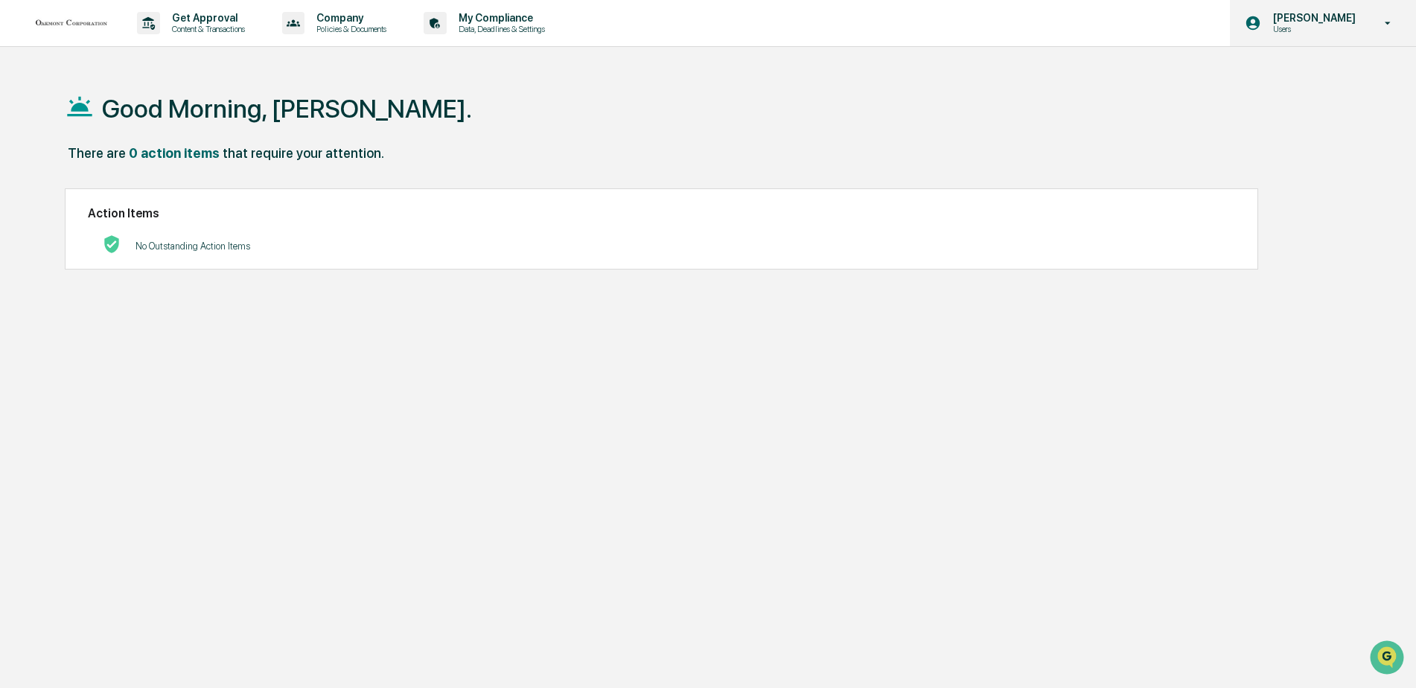
click at [1356, 26] on p "Users" at bounding box center [1312, 29] width 102 height 10
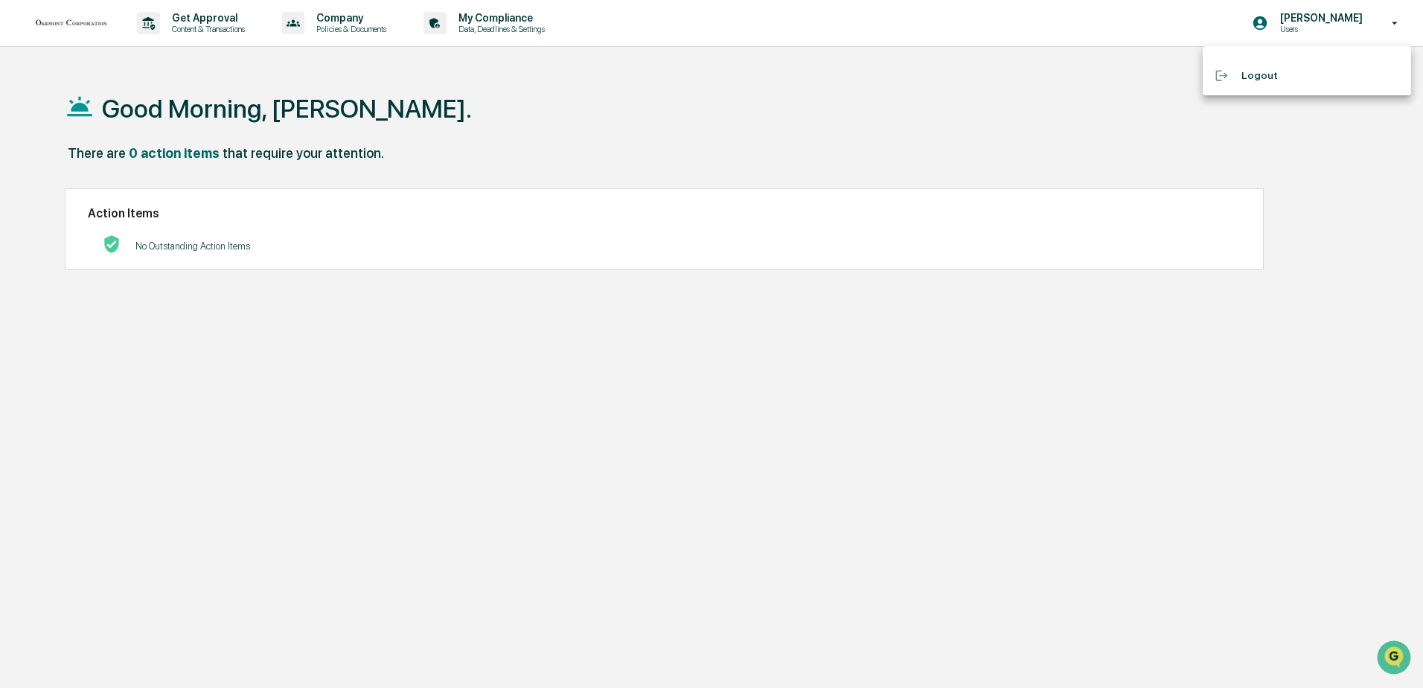
click at [1266, 79] on li "Logout" at bounding box center [1307, 76] width 208 height 28
